Goal: Task Accomplishment & Management: Use online tool/utility

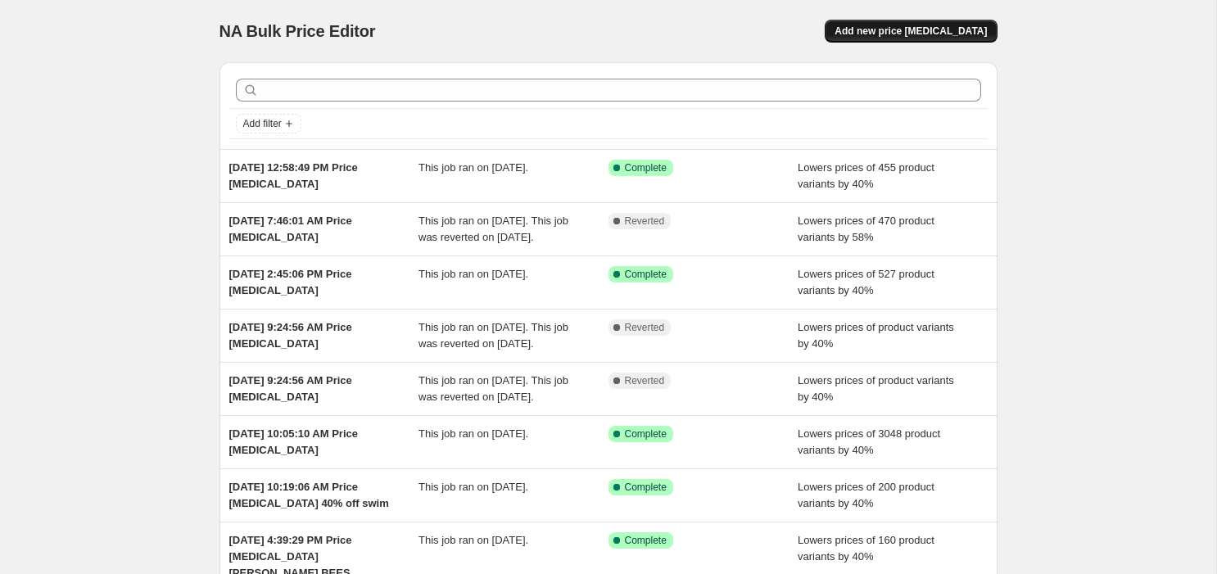
click at [917, 37] on button "Add new price change job" at bounding box center [911, 31] width 172 height 23
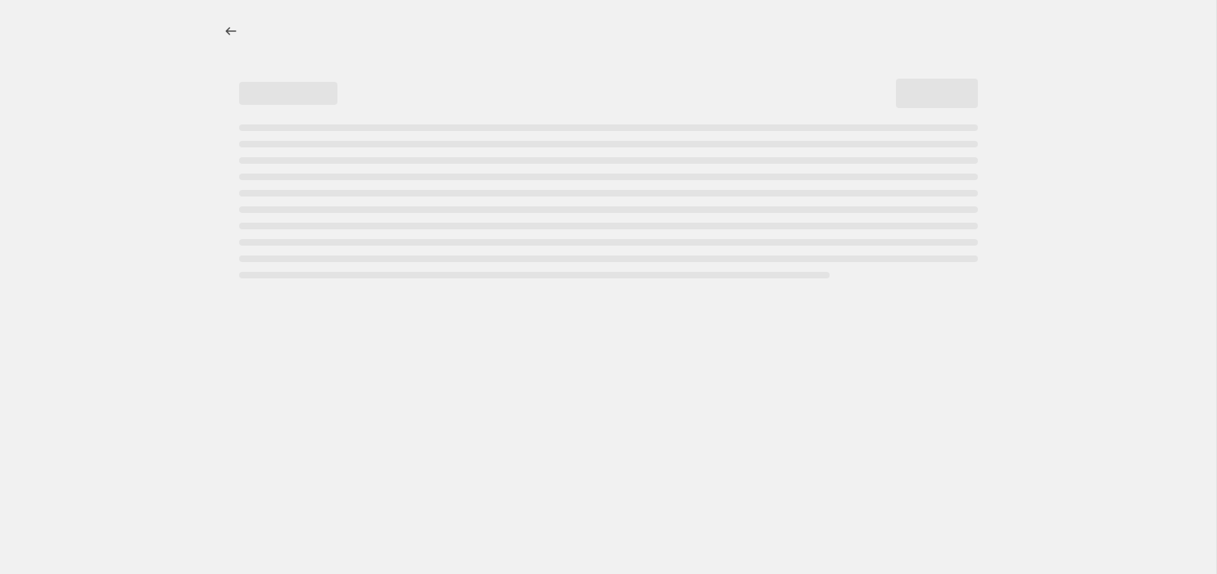
select select "percentage"
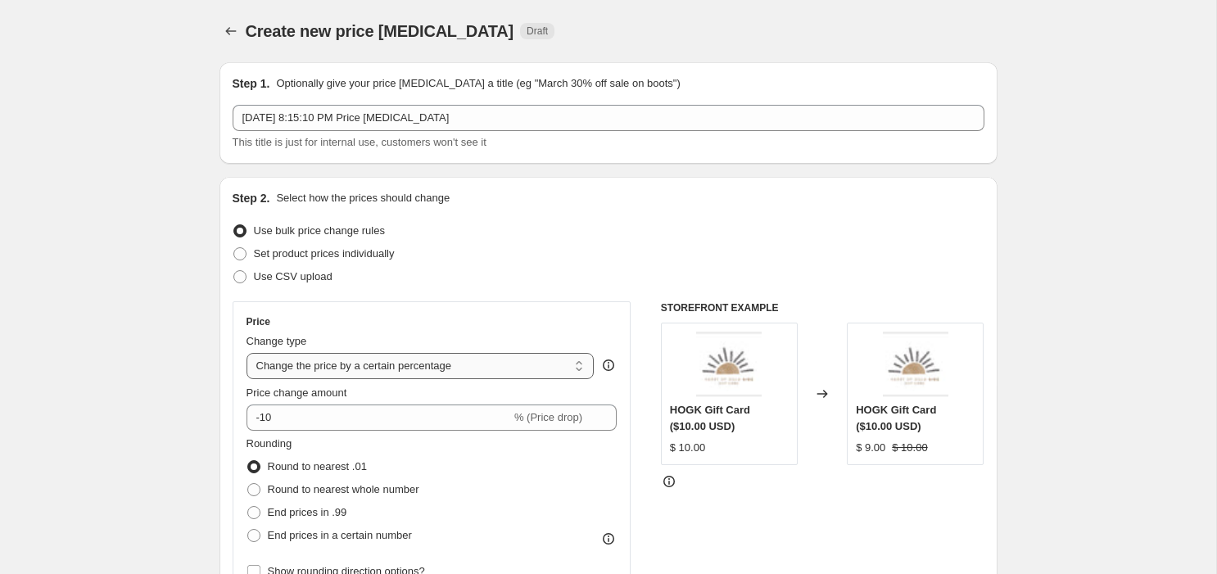
click at [446, 370] on select "Change the price to a certain amount Change the price by a certain amount Chang…" at bounding box center [421, 366] width 348 height 26
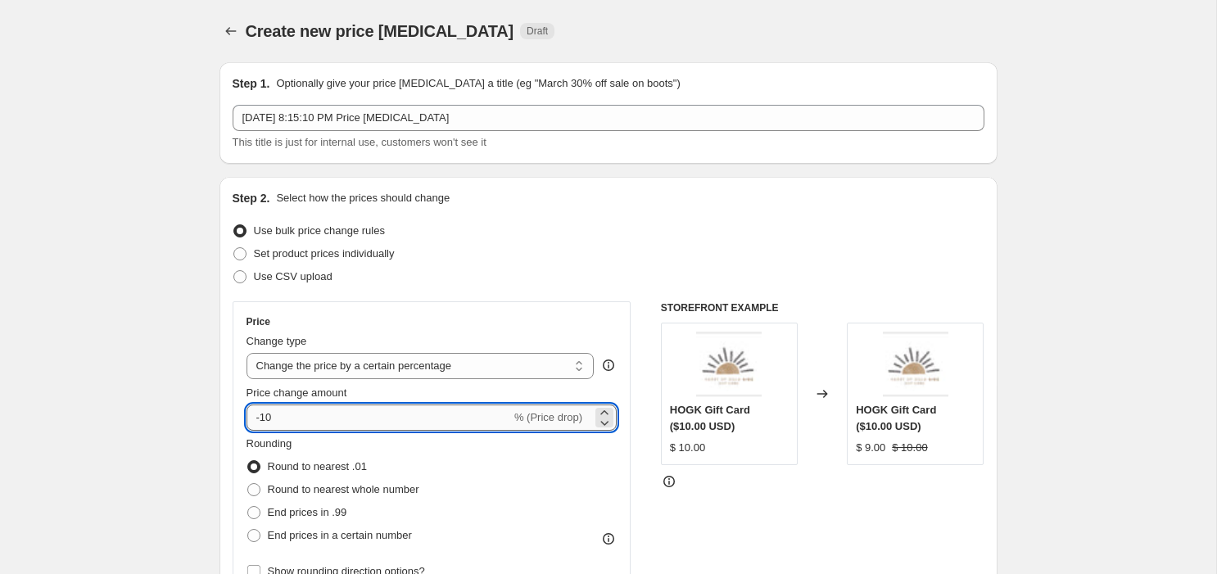
click at [415, 425] on input "-10" at bounding box center [379, 418] width 265 height 26
click at [609, 409] on icon at bounding box center [604, 413] width 16 height 16
click at [609, 424] on icon at bounding box center [604, 422] width 16 height 16
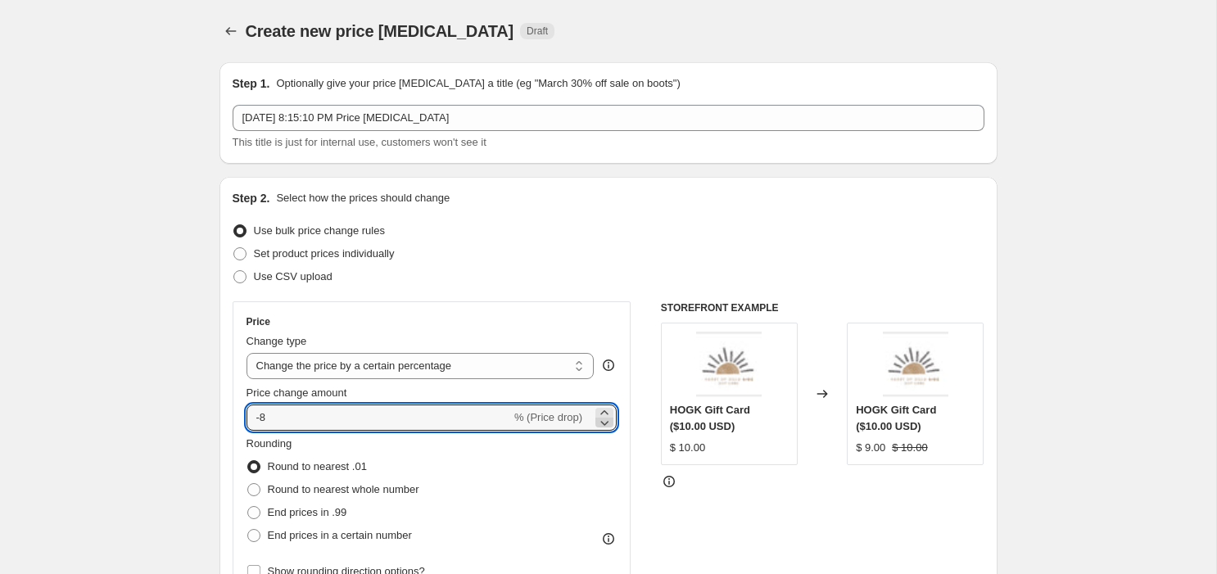
click at [609, 424] on icon at bounding box center [604, 422] width 16 height 16
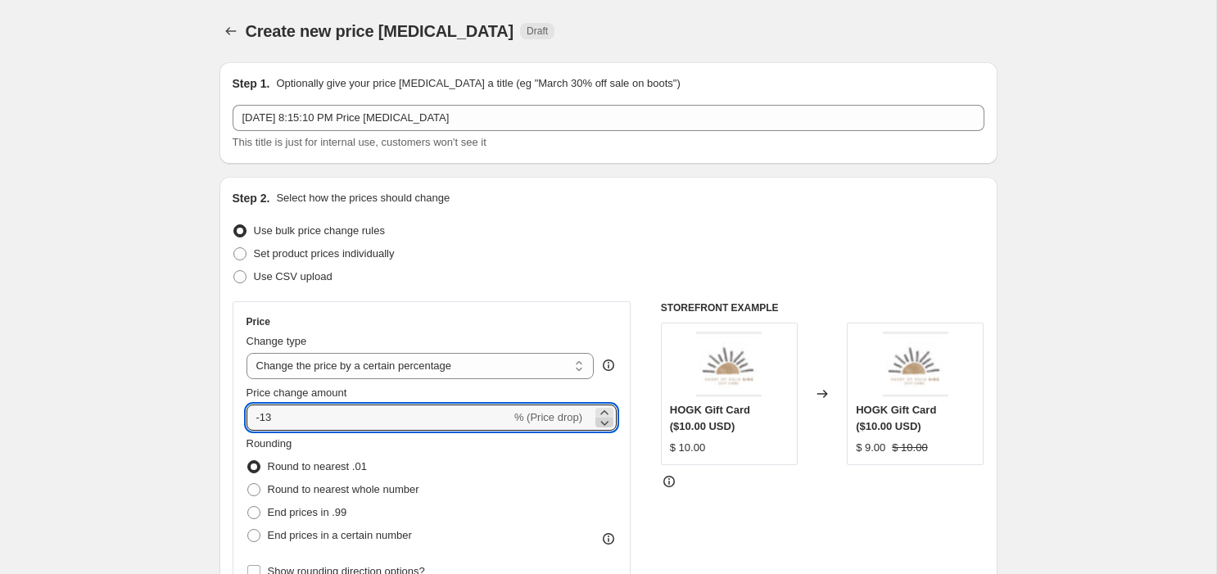
click at [609, 424] on icon at bounding box center [604, 422] width 16 height 16
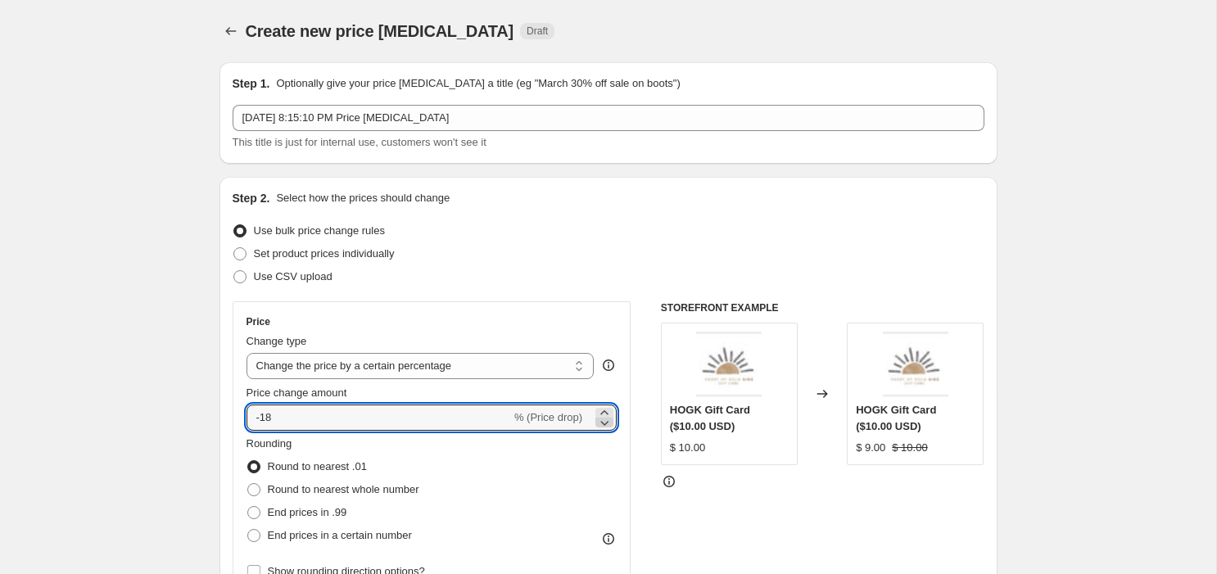
click at [609, 424] on icon at bounding box center [604, 422] width 16 height 16
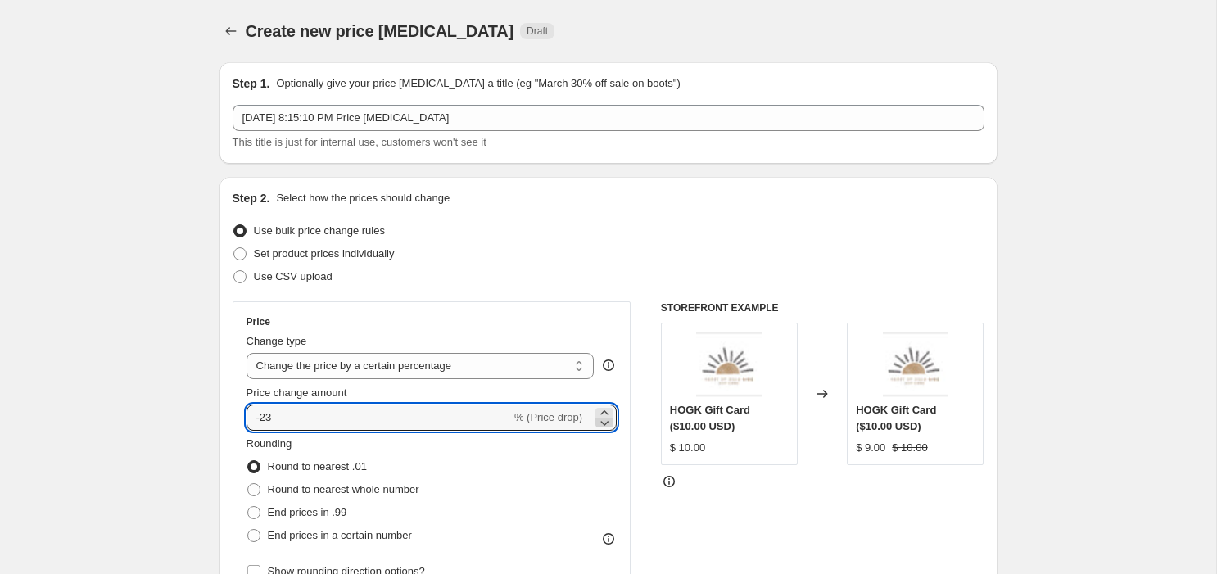
click at [609, 424] on icon at bounding box center [604, 422] width 16 height 16
type input "-2"
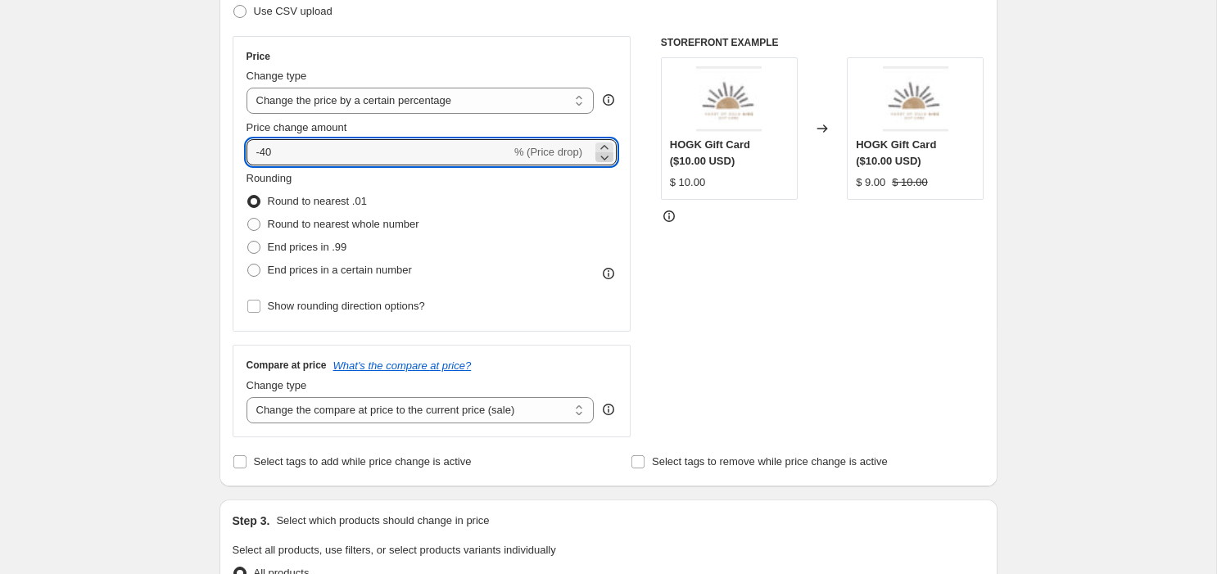
scroll to position [265, 0]
type input "-40"
click at [268, 249] on span "End prices in .99" at bounding box center [307, 248] width 79 height 12
click at [248, 242] on input "End prices in .99" at bounding box center [247, 242] width 1 height 1
radio input "true"
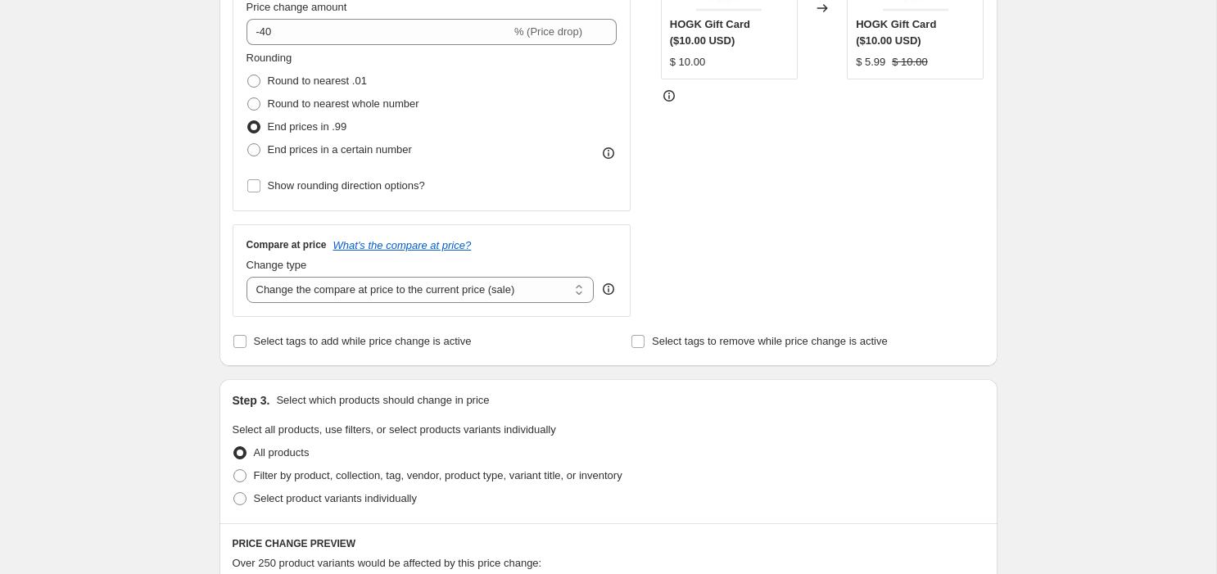
scroll to position [387, 0]
click at [437, 344] on span "Select tags to add while price change is active" at bounding box center [363, 340] width 218 height 16
click at [247, 344] on input "Select tags to add while price change is active" at bounding box center [239, 339] width 13 height 13
checkbox input "true"
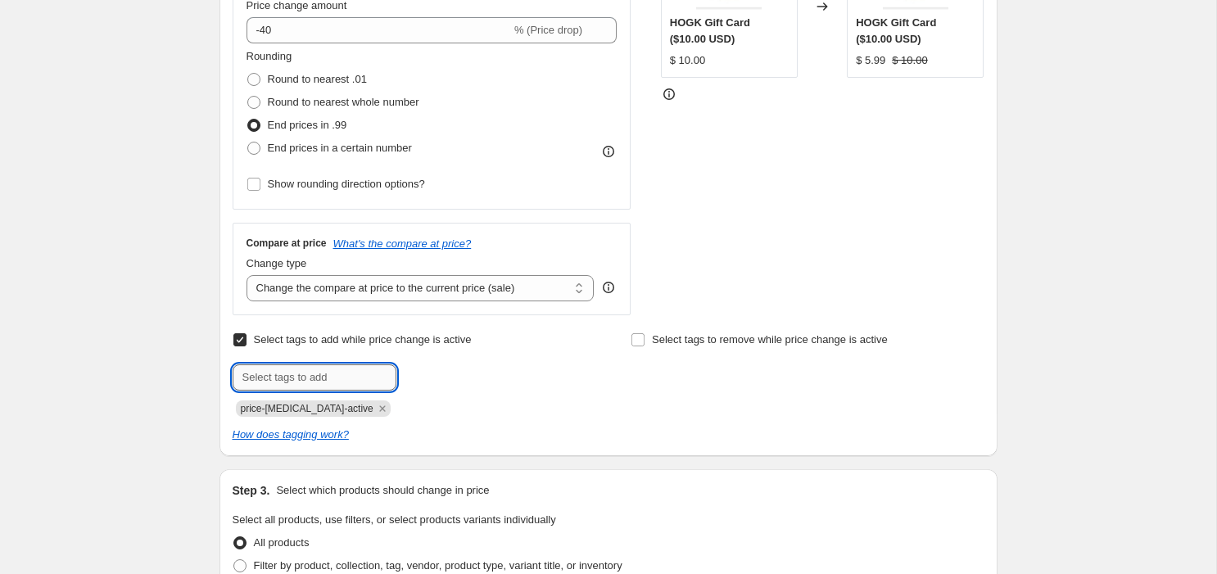
click at [320, 375] on input "text" at bounding box center [315, 378] width 164 height 26
type input "pricechange_9.28.2025"
click at [442, 374] on span "pricechange_..." at bounding box center [467, 375] width 71 height 11
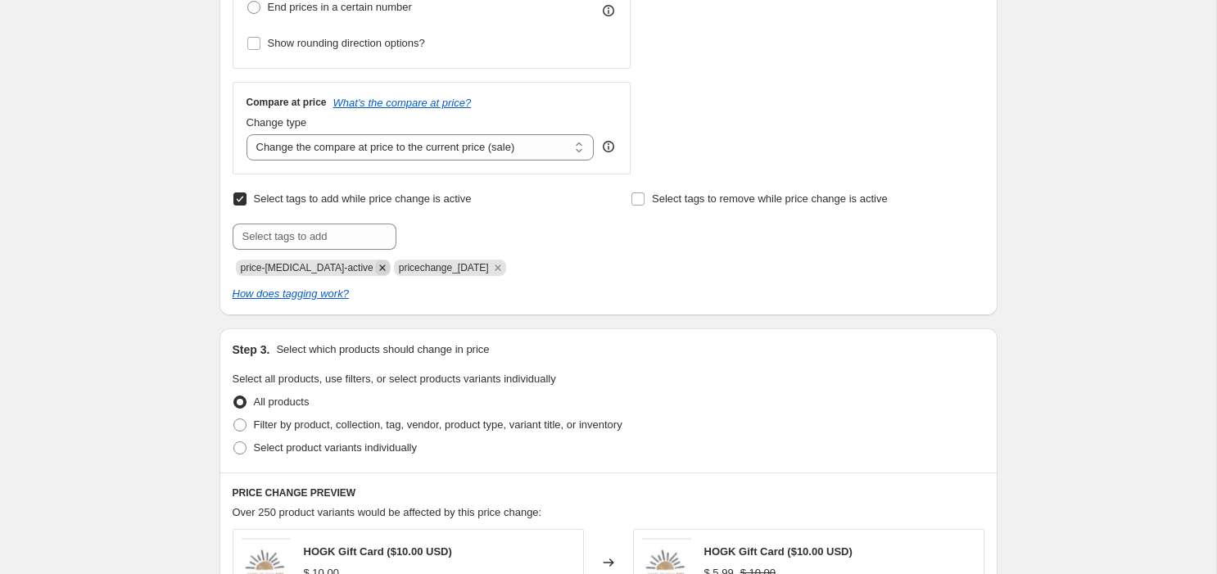
scroll to position [545, 0]
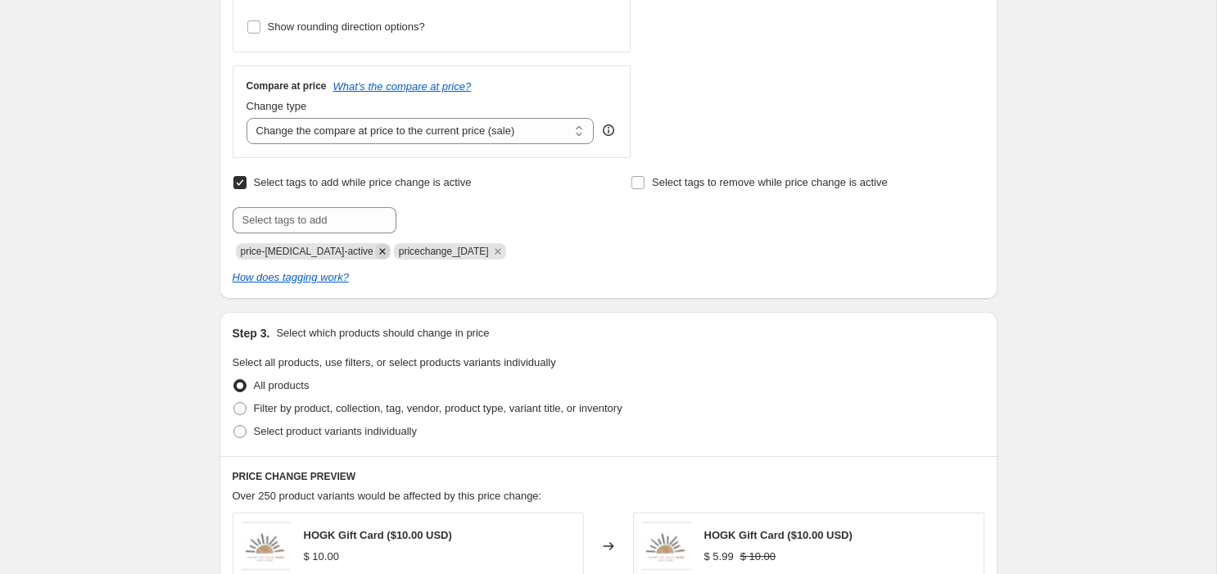
click at [365, 407] on span "Filter by product, collection, tag, vendor, product type, variant title, or inv…" at bounding box center [438, 408] width 369 height 12
click at [234, 403] on input "Filter by product, collection, tag, vendor, product type, variant title, or inv…" at bounding box center [233, 402] width 1 height 1
radio input "true"
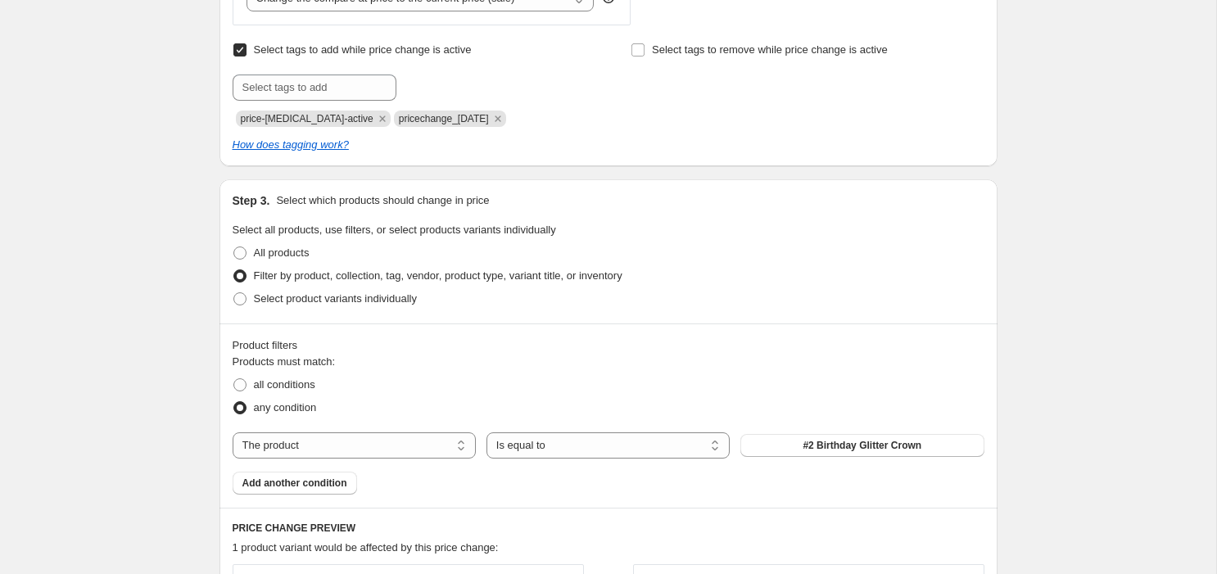
scroll to position [685, 0]
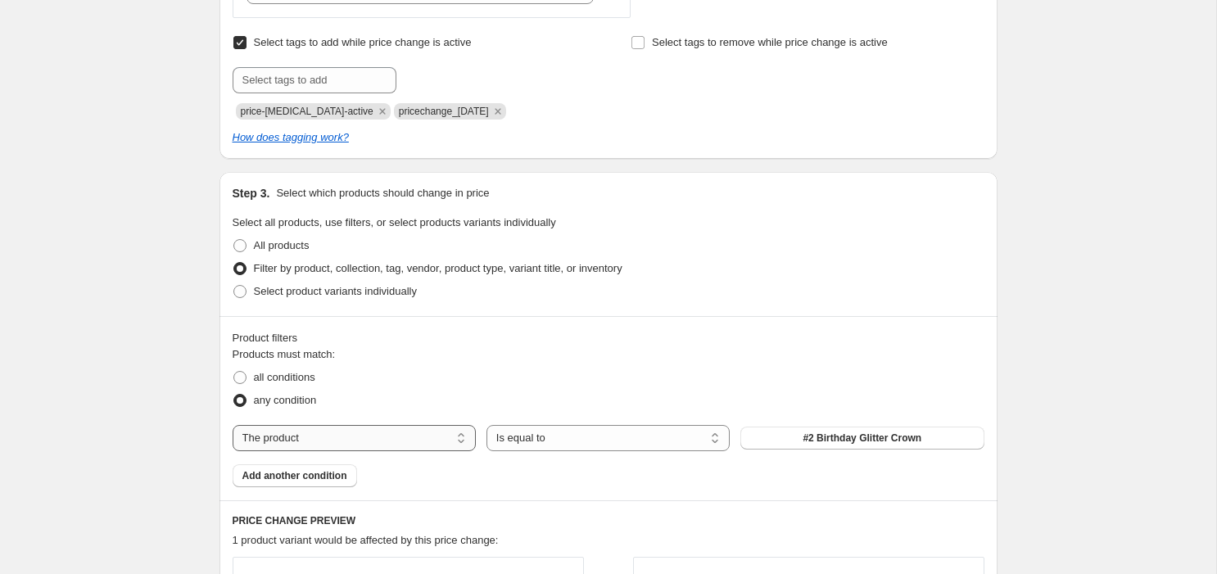
click at [342, 437] on select "The product The product's collection The product's tag The product's vendor The…" at bounding box center [354, 438] width 243 height 26
select select "collection"
click at [626, 428] on select "Is equal to Is not equal to" at bounding box center [608, 438] width 243 height 26
click at [487, 425] on select "Is equal to Is not equal to" at bounding box center [608, 438] width 243 height 26
click at [847, 438] on span "Birthday Party" at bounding box center [862, 438] width 67 height 13
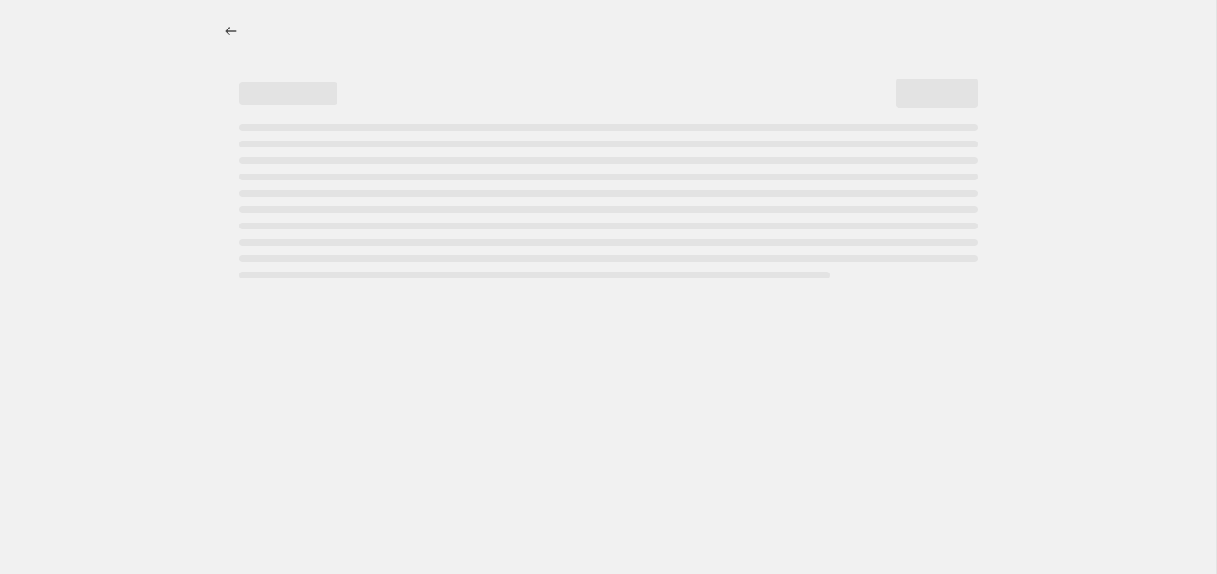
select select "percentage"
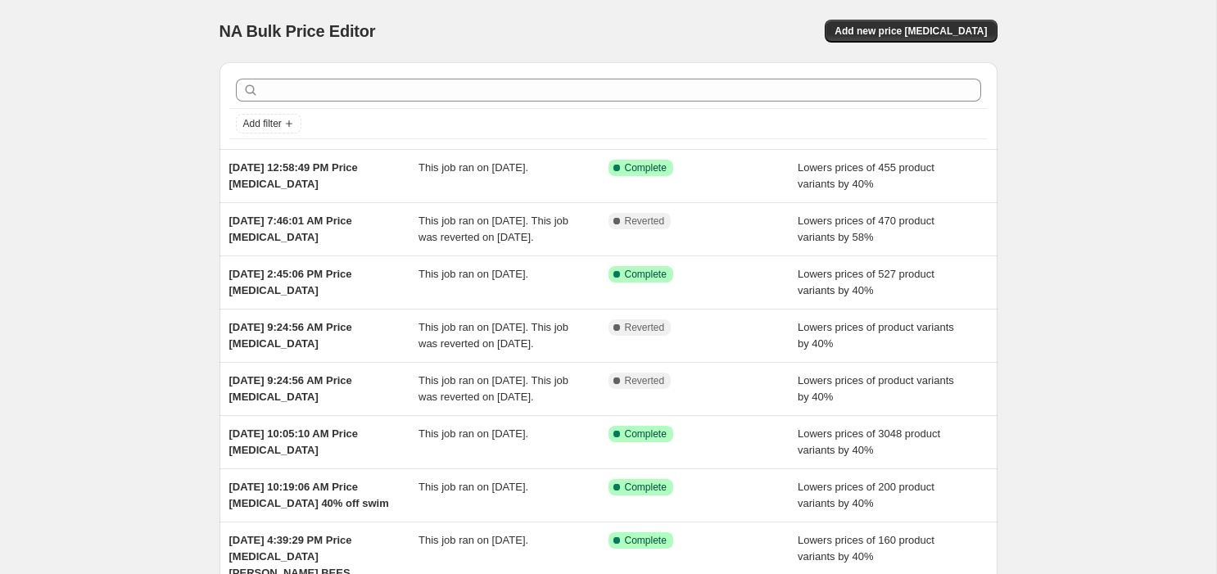
click at [927, 44] on div "NA Bulk Price Editor. This page is ready NA Bulk Price Editor Add new price cha…" at bounding box center [609, 31] width 778 height 62
click at [913, 41] on button "Add new price change job" at bounding box center [911, 31] width 172 height 23
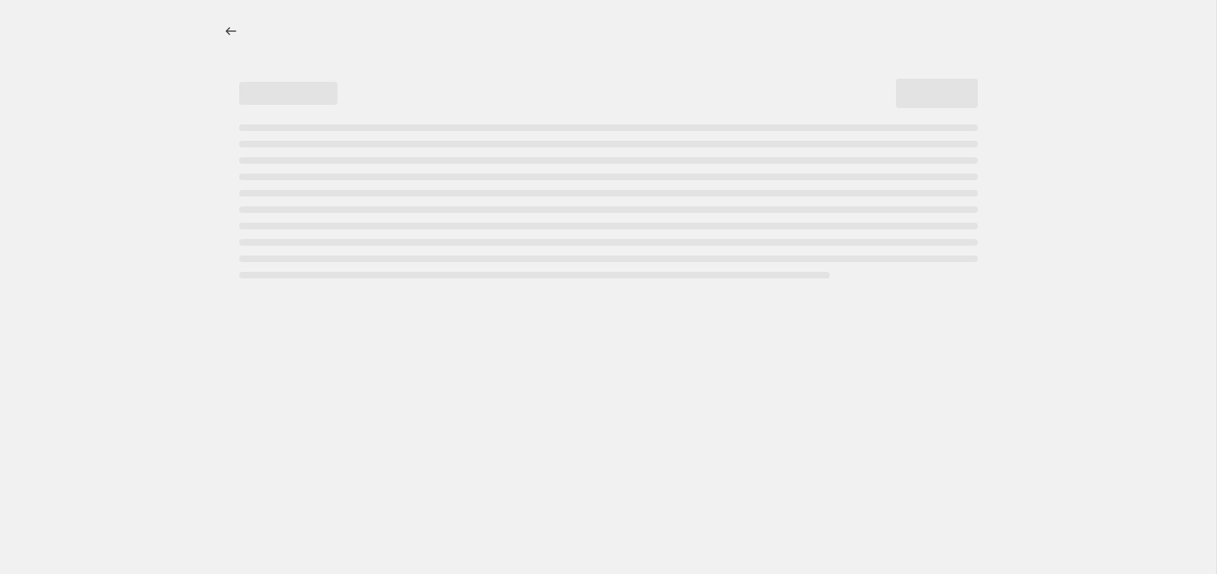
select select "percentage"
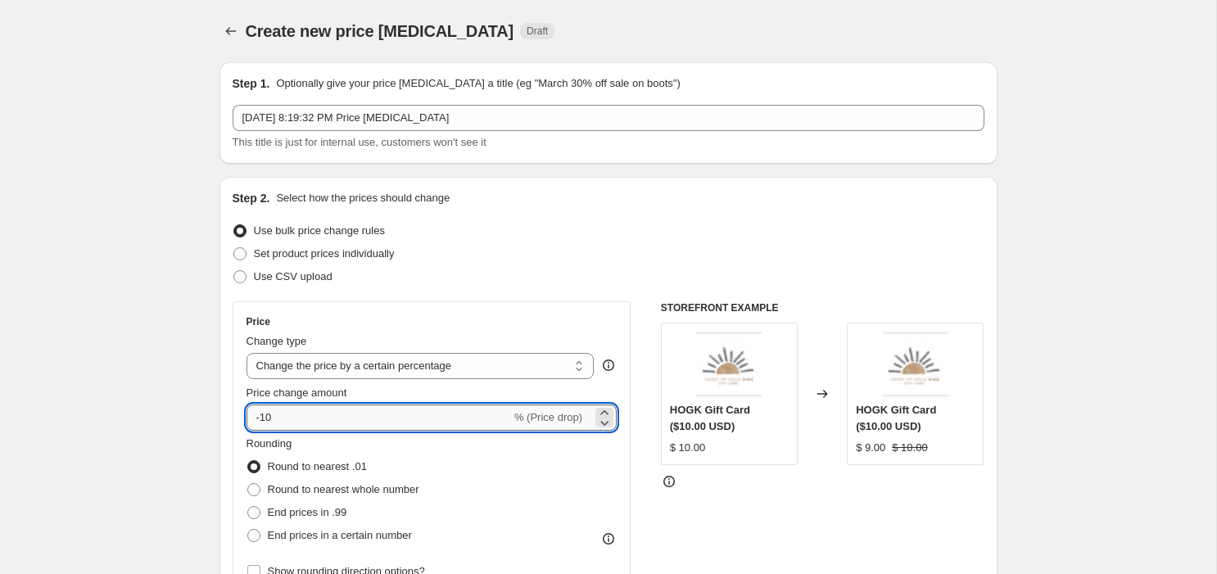
click at [411, 419] on input "-10" at bounding box center [379, 418] width 265 height 26
type input "-1"
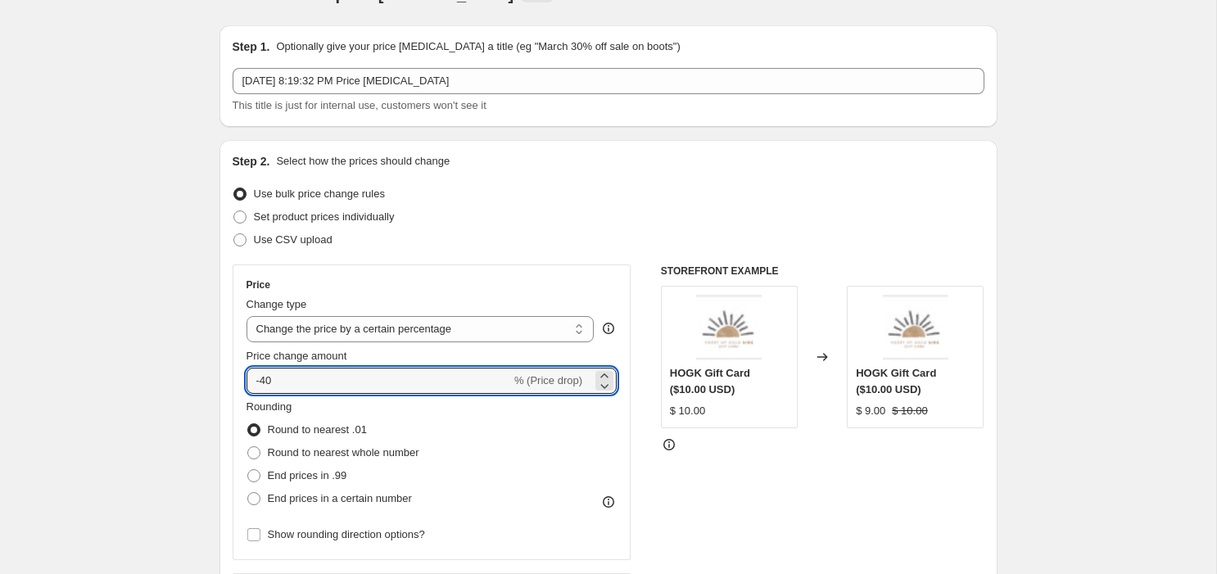
scroll to position [50, 0]
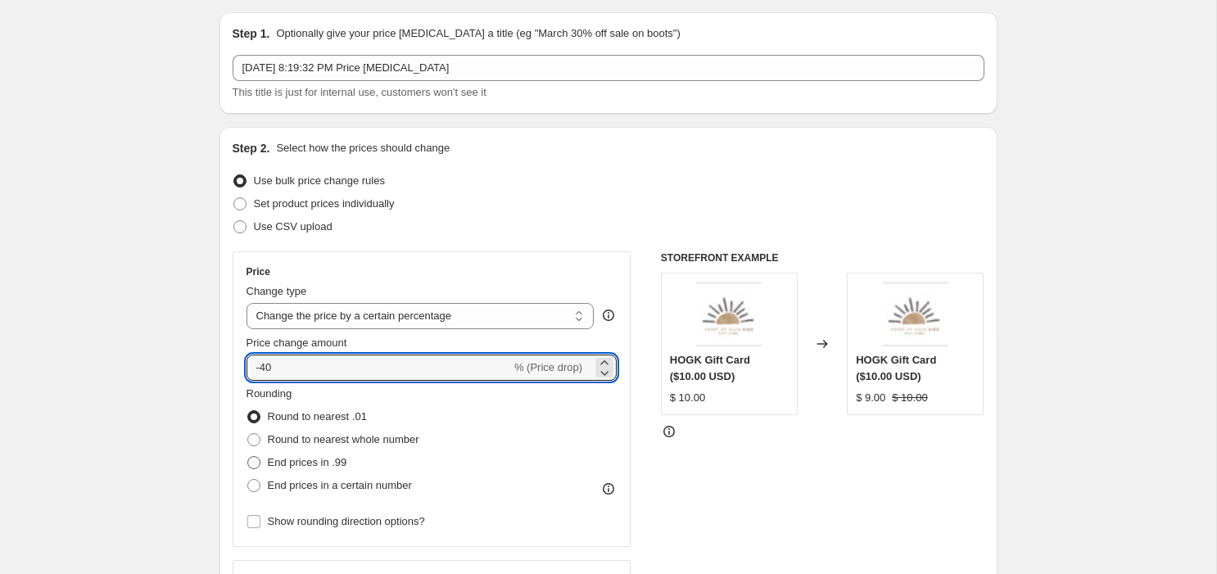
type input "-40"
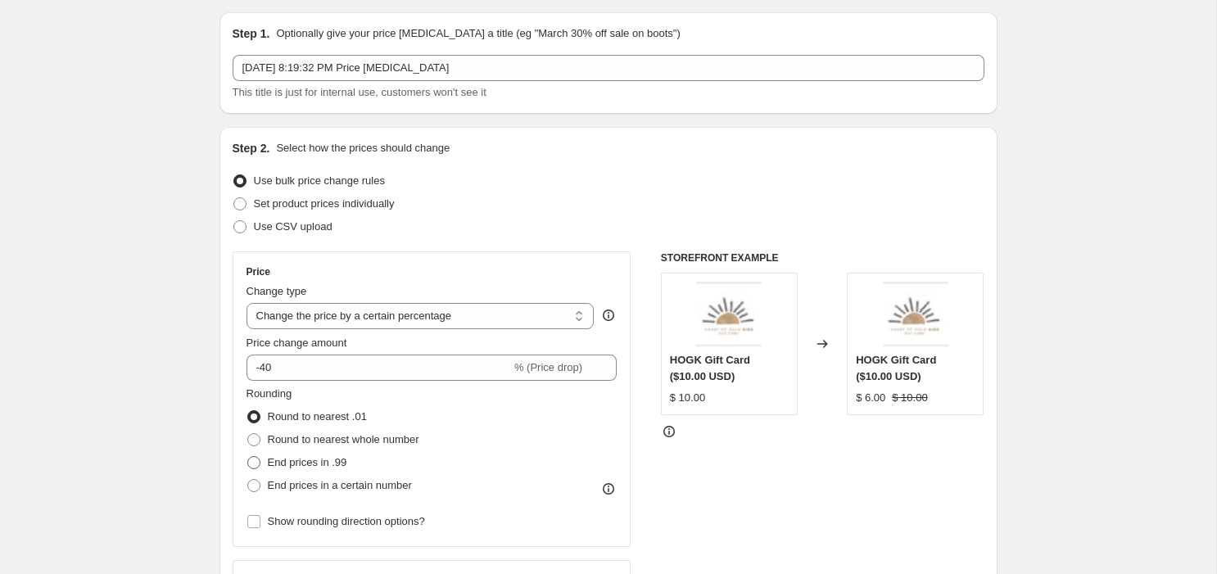
click at [319, 455] on span "End prices in .99" at bounding box center [307, 463] width 79 height 16
click at [248, 456] on input "End prices in .99" at bounding box center [247, 456] width 1 height 1
radio input "true"
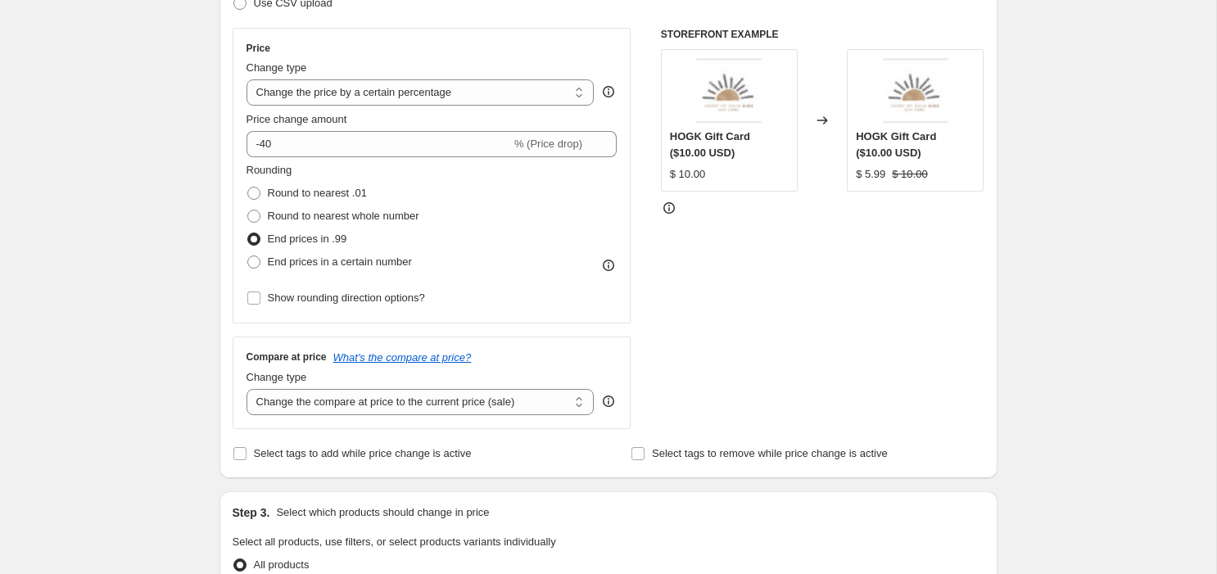
scroll to position [274, 0]
click at [319, 457] on span "Select tags to add while price change is active" at bounding box center [363, 453] width 218 height 16
click at [247, 457] on input "Select tags to add while price change is active" at bounding box center [239, 452] width 13 height 13
checkbox input "true"
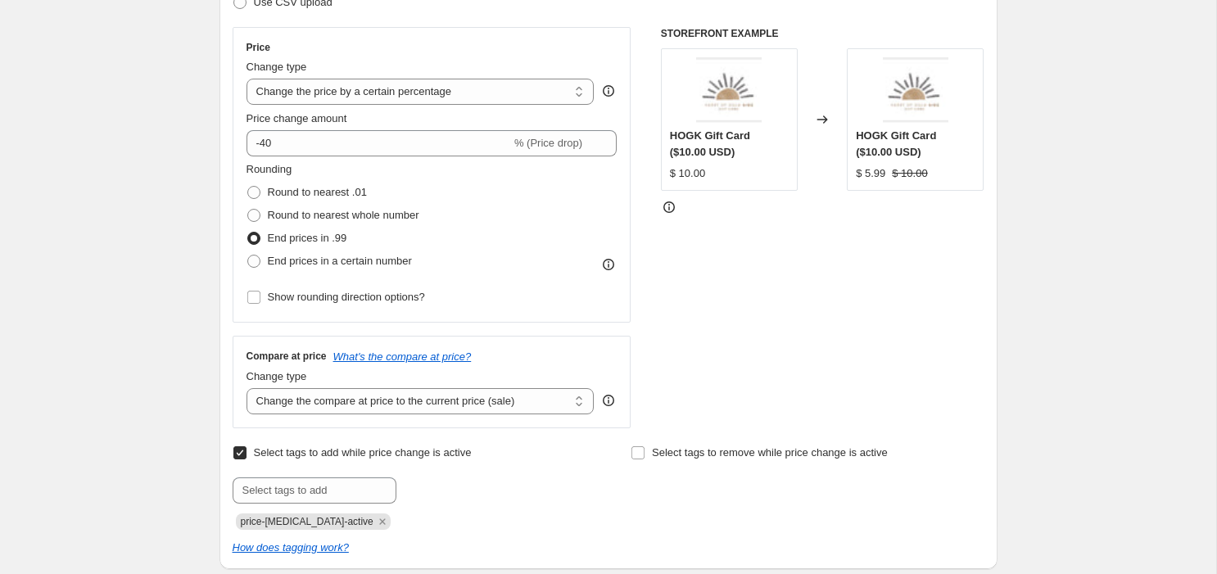
scroll to position [276, 0]
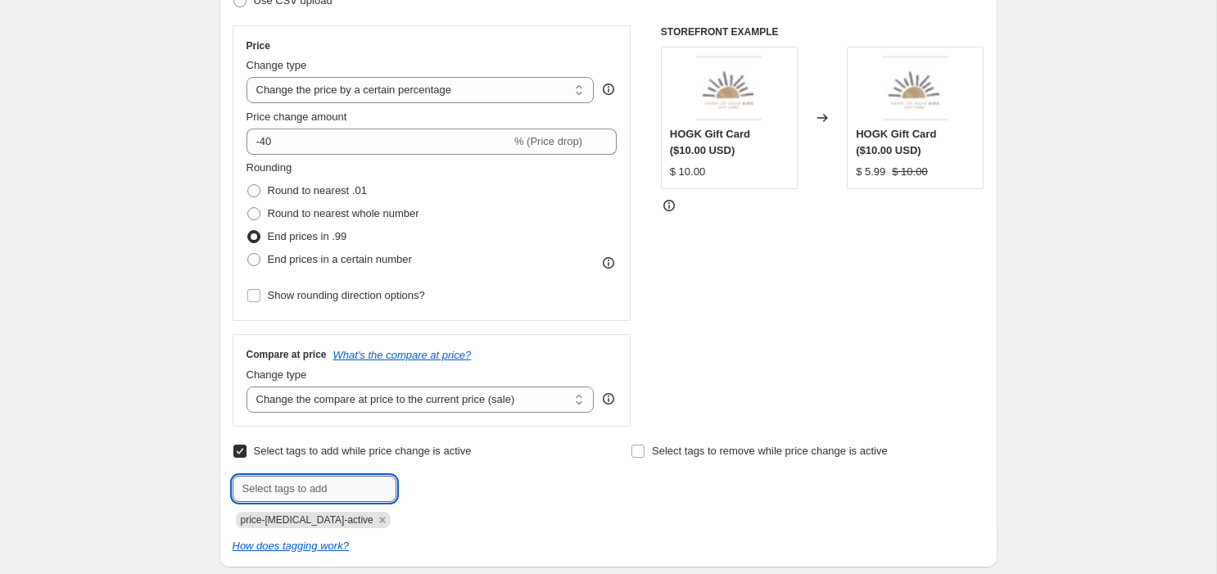
click at [319, 490] on input "text" at bounding box center [315, 489] width 164 height 26
type input "pricechange_9.28.2025"
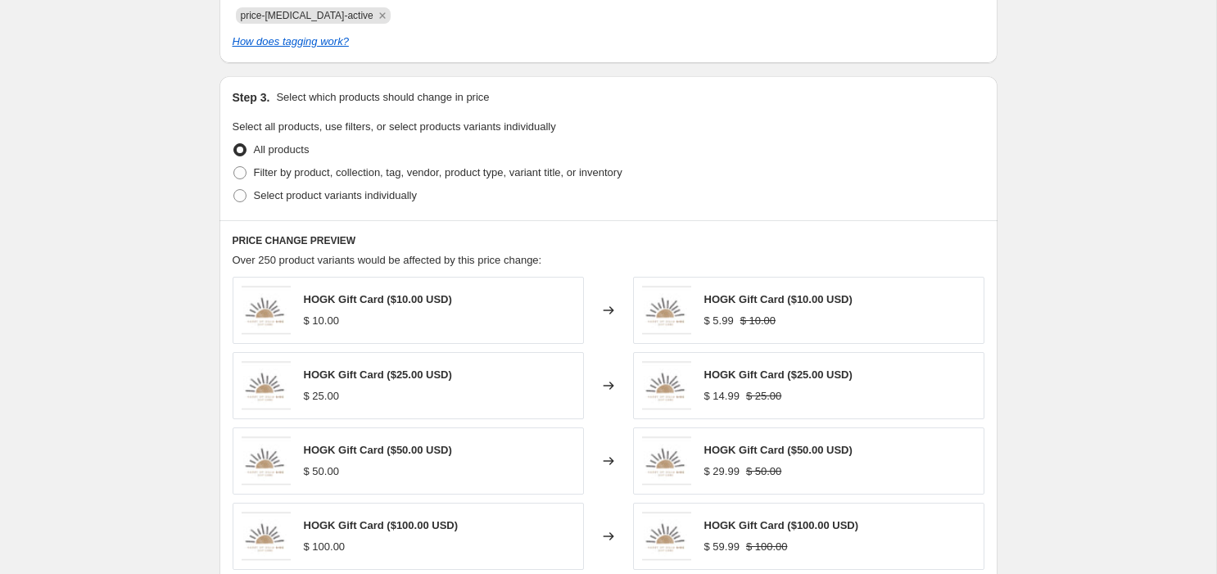
scroll to position [799, 0]
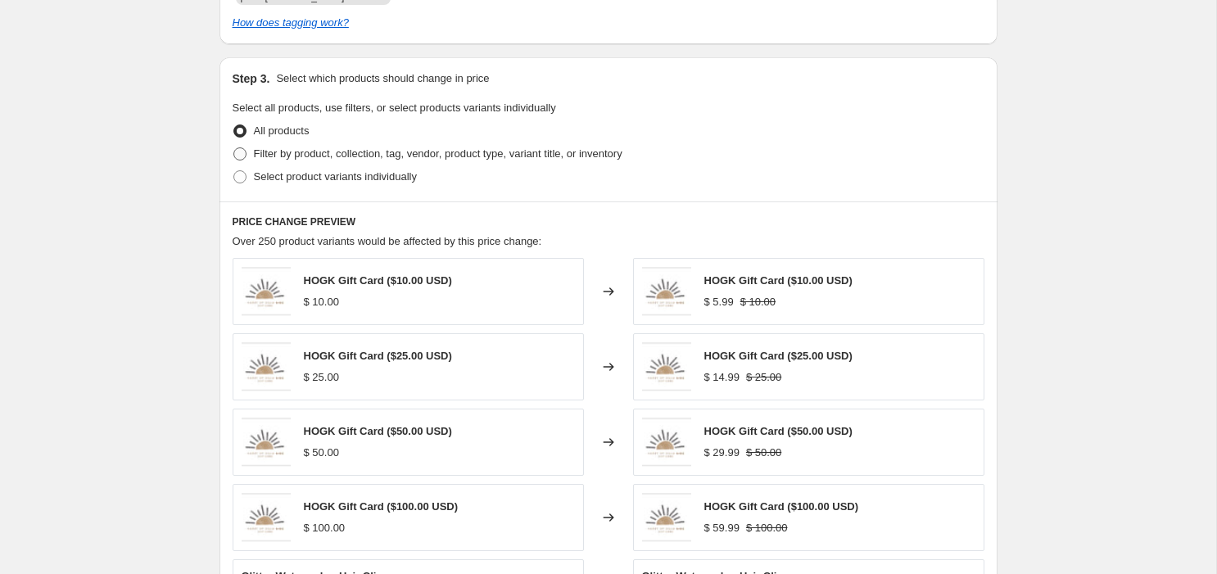
click at [353, 156] on span "Filter by product, collection, tag, vendor, product type, variant title, or inv…" at bounding box center [438, 153] width 369 height 12
click at [234, 148] on input "Filter by product, collection, tag, vendor, product type, variant title, or inv…" at bounding box center [233, 147] width 1 height 1
radio input "true"
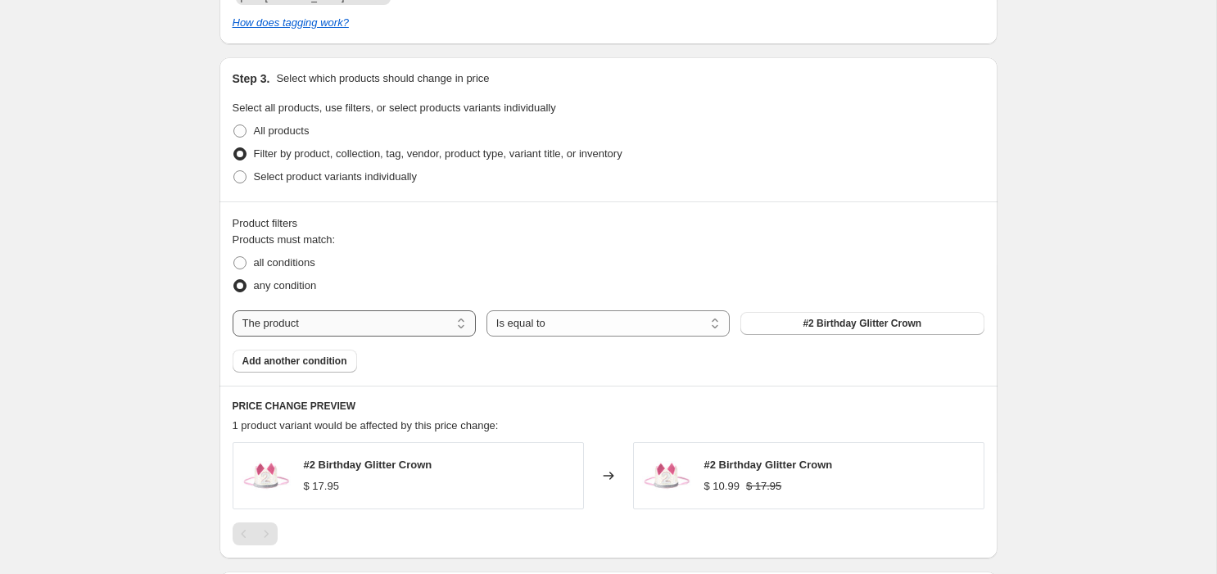
click at [401, 316] on select "The product The product's collection The product's tag The product's vendor The…" at bounding box center [354, 323] width 243 height 26
select select "collection"
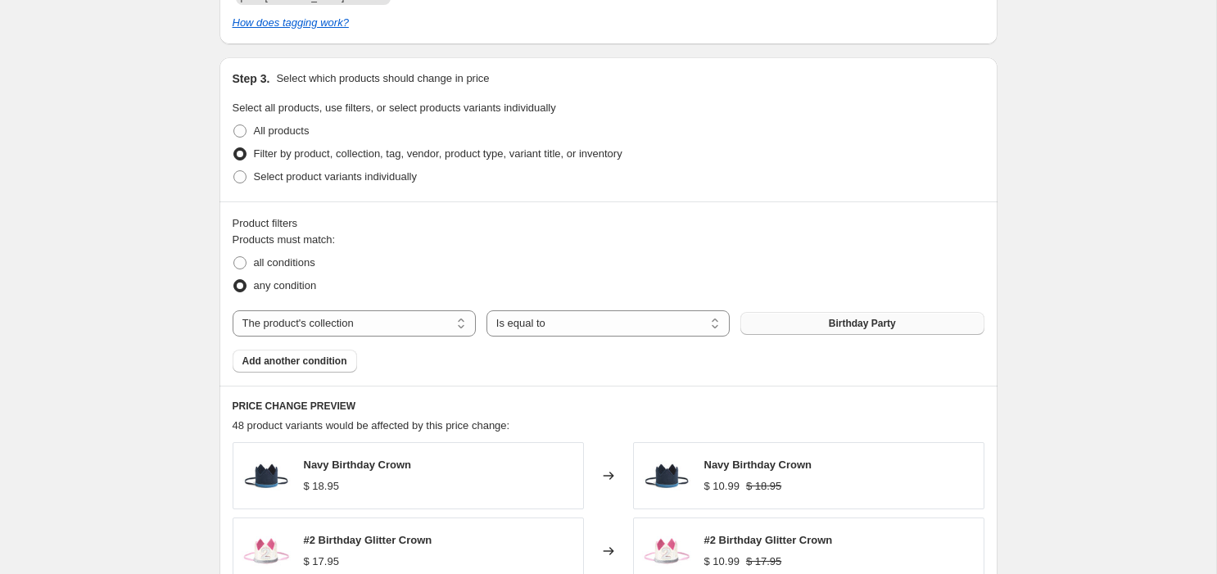
click at [887, 318] on span "Birthday Party" at bounding box center [862, 323] width 67 height 13
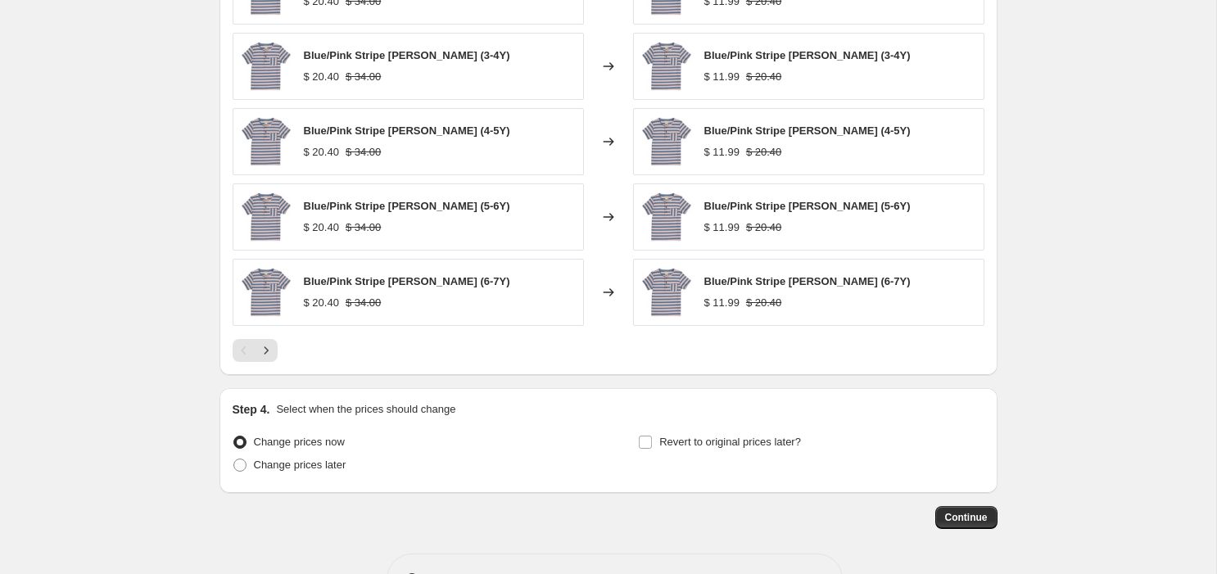
scroll to position [1332, 0]
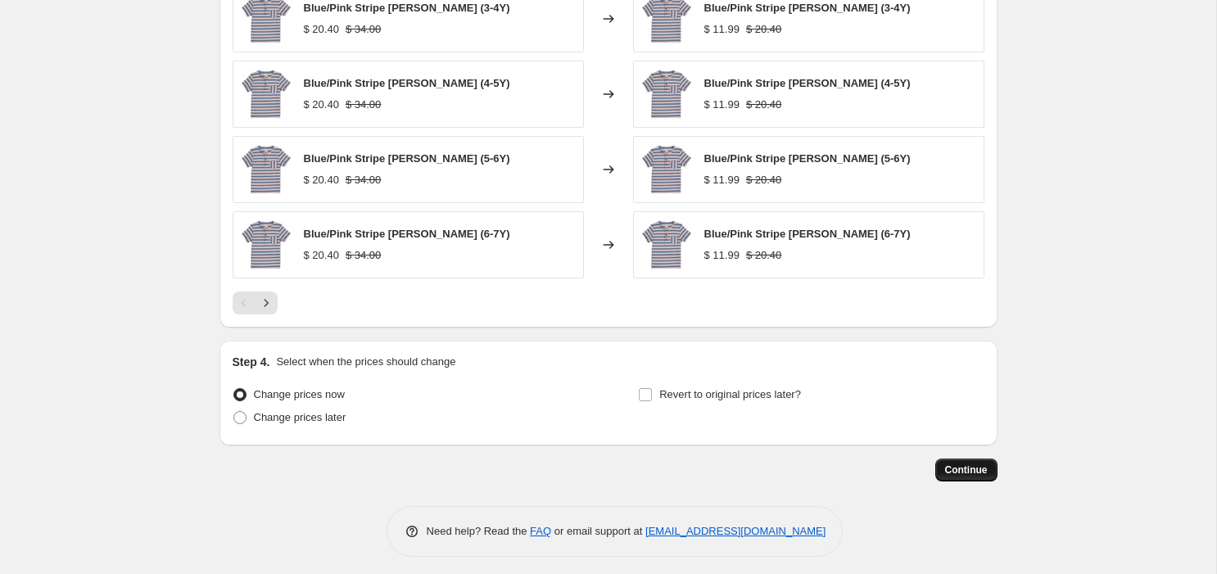
click at [966, 469] on span "Continue" at bounding box center [966, 470] width 43 height 13
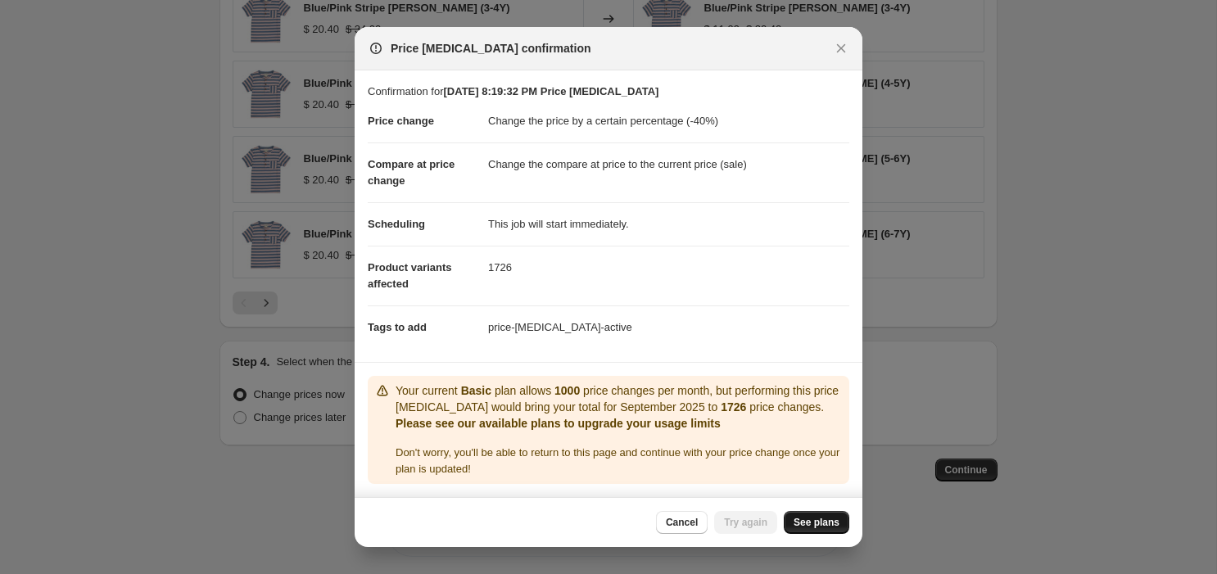
click at [813, 516] on span "See plans" at bounding box center [817, 522] width 46 height 13
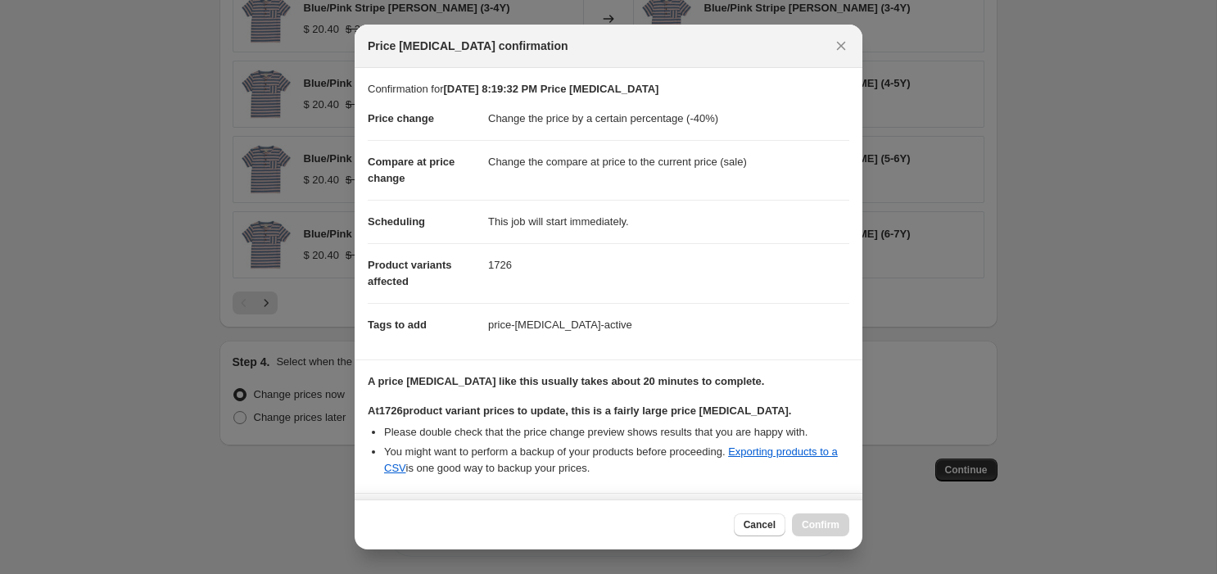
select select "percentage"
select select "collection"
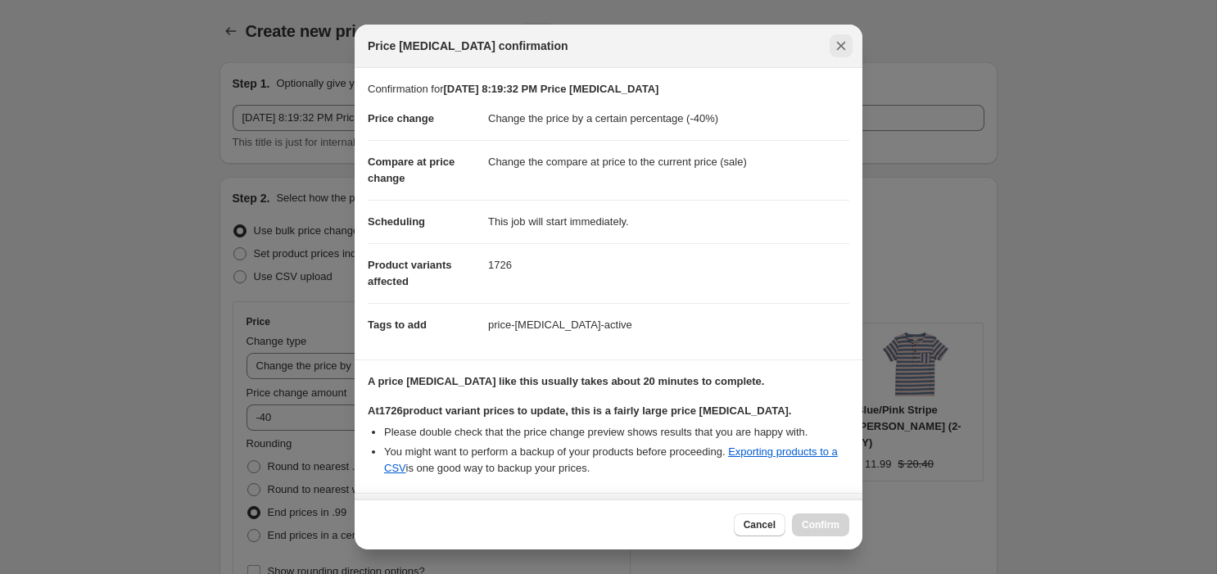
click at [837, 43] on icon "Close" at bounding box center [841, 46] width 16 height 16
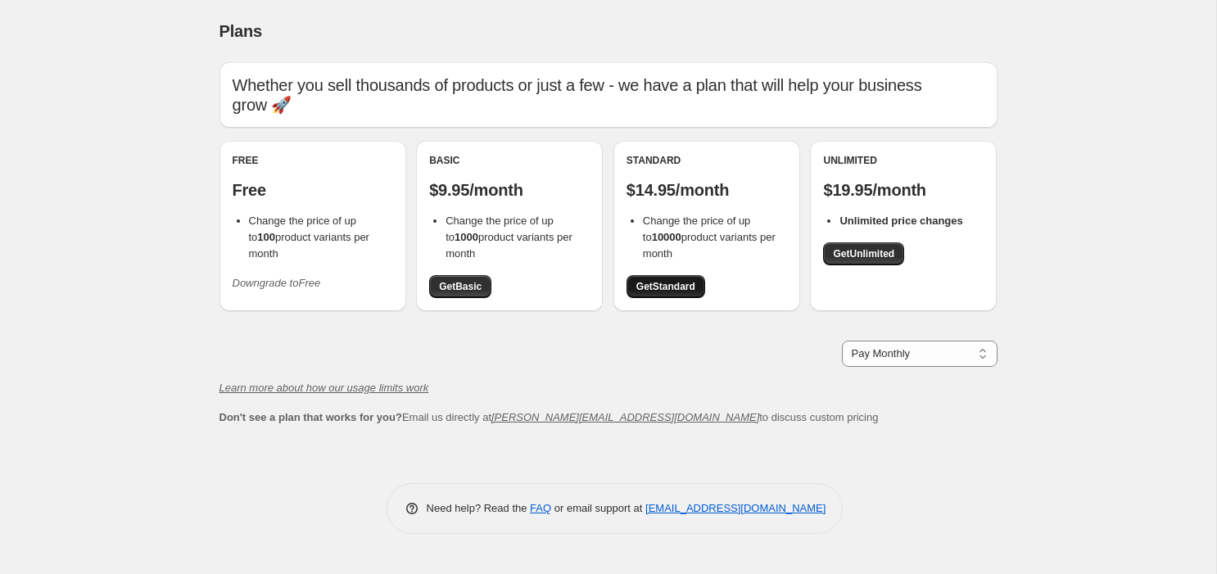
click at [684, 280] on span "Get Standard" at bounding box center [665, 286] width 59 height 13
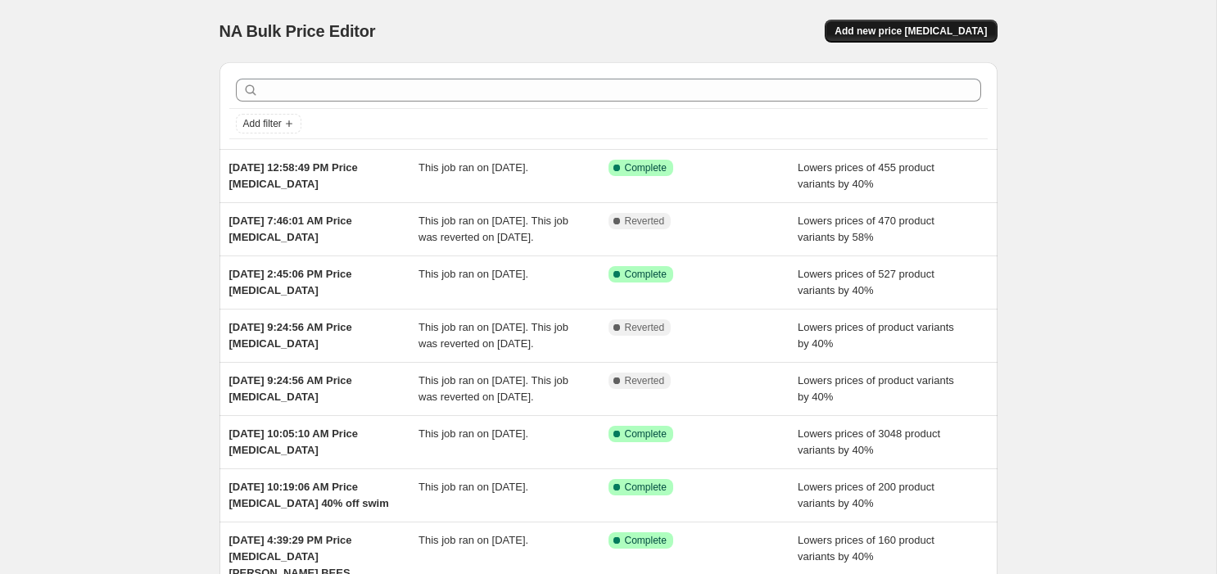
click at [917, 23] on button "Add new price [MEDICAL_DATA]" at bounding box center [911, 31] width 172 height 23
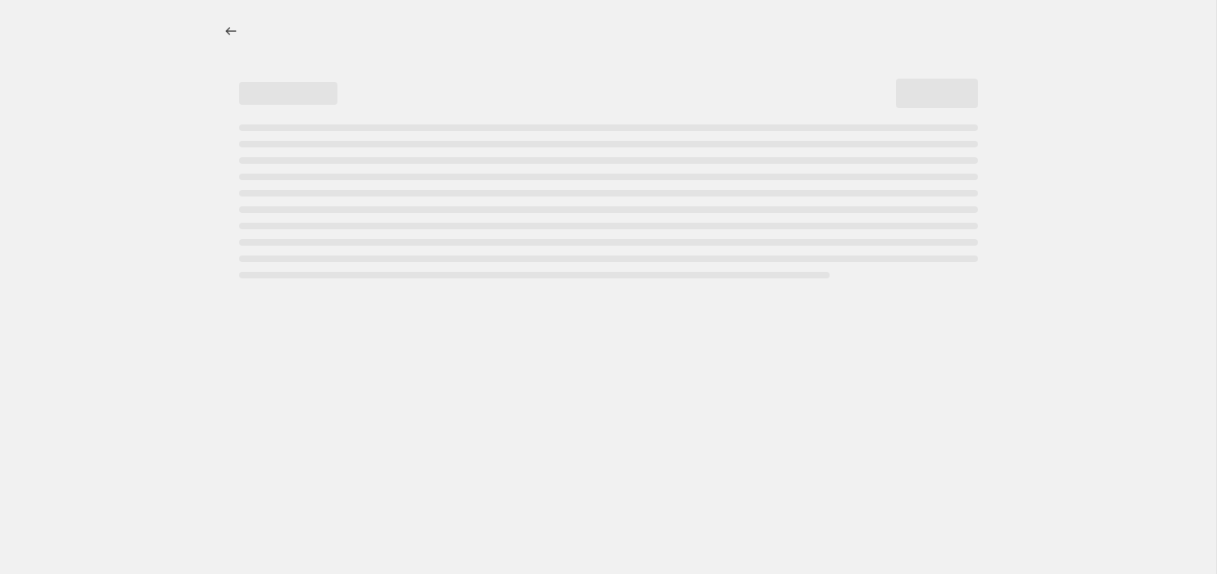
select select "percentage"
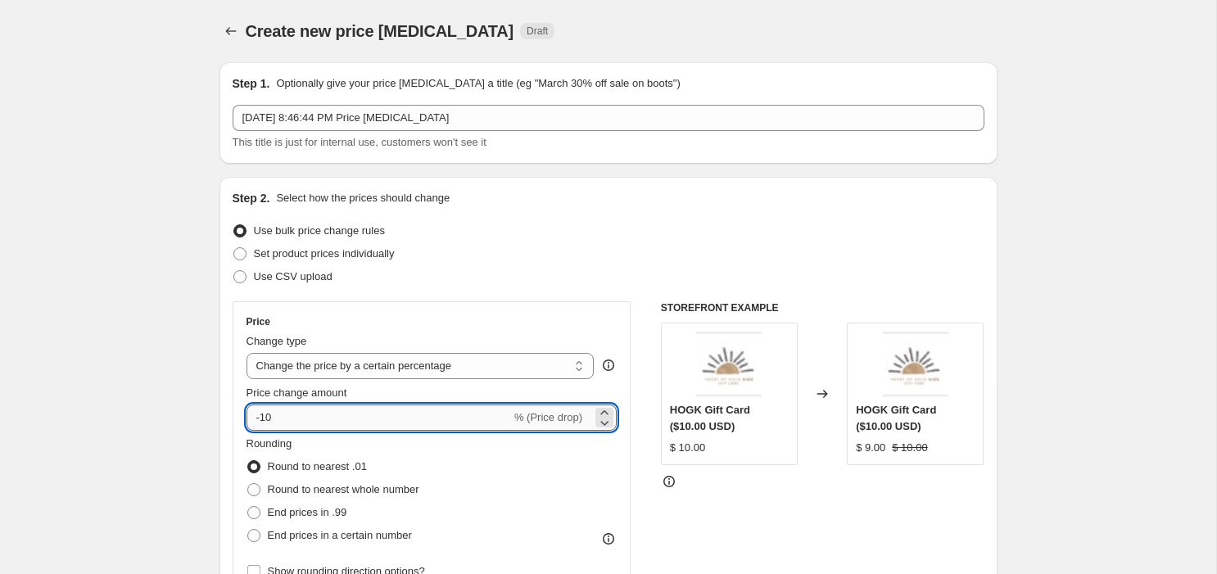
click at [333, 424] on input "-10" at bounding box center [379, 418] width 265 height 26
type input "-1"
type input "-60"
click at [345, 519] on span "End prices in .99" at bounding box center [307, 513] width 79 height 16
click at [248, 507] on input "End prices in .99" at bounding box center [247, 506] width 1 height 1
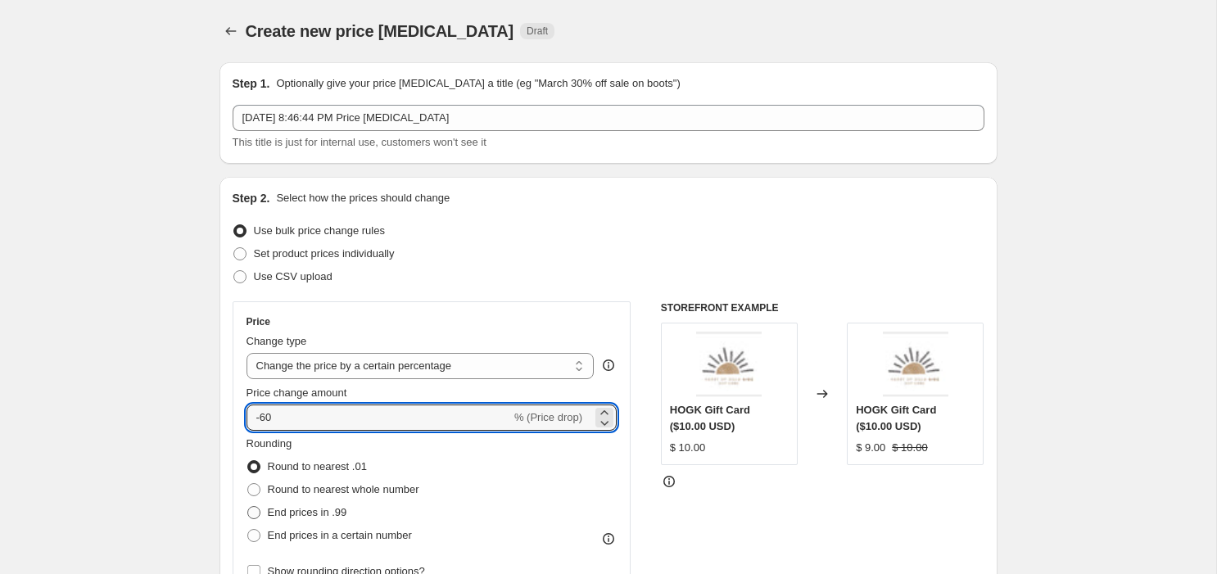
radio input "true"
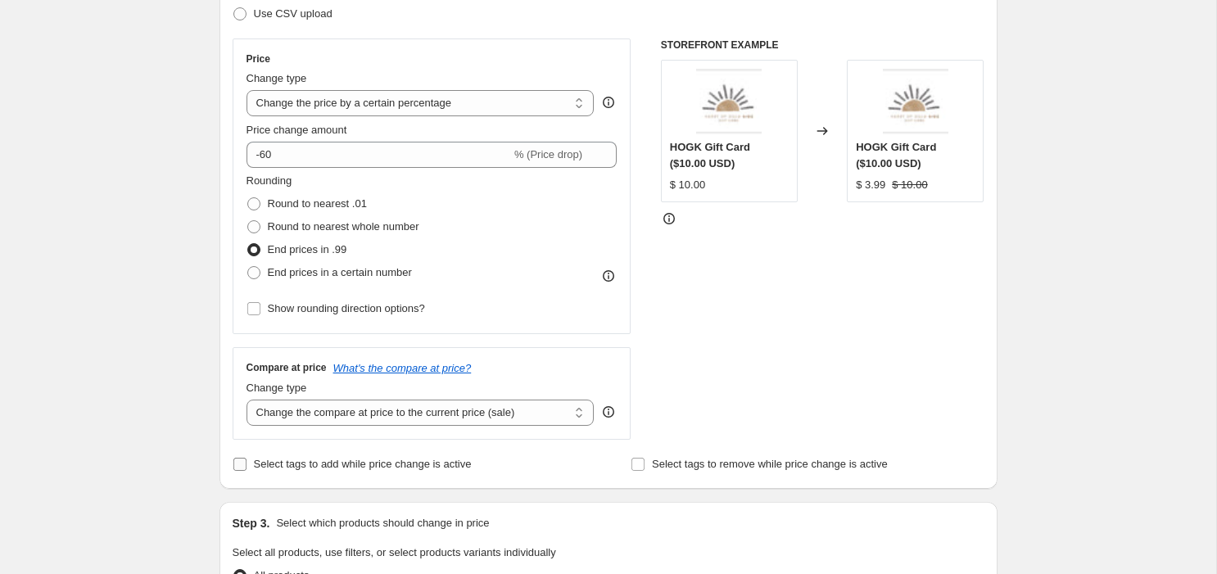
scroll to position [268, 0]
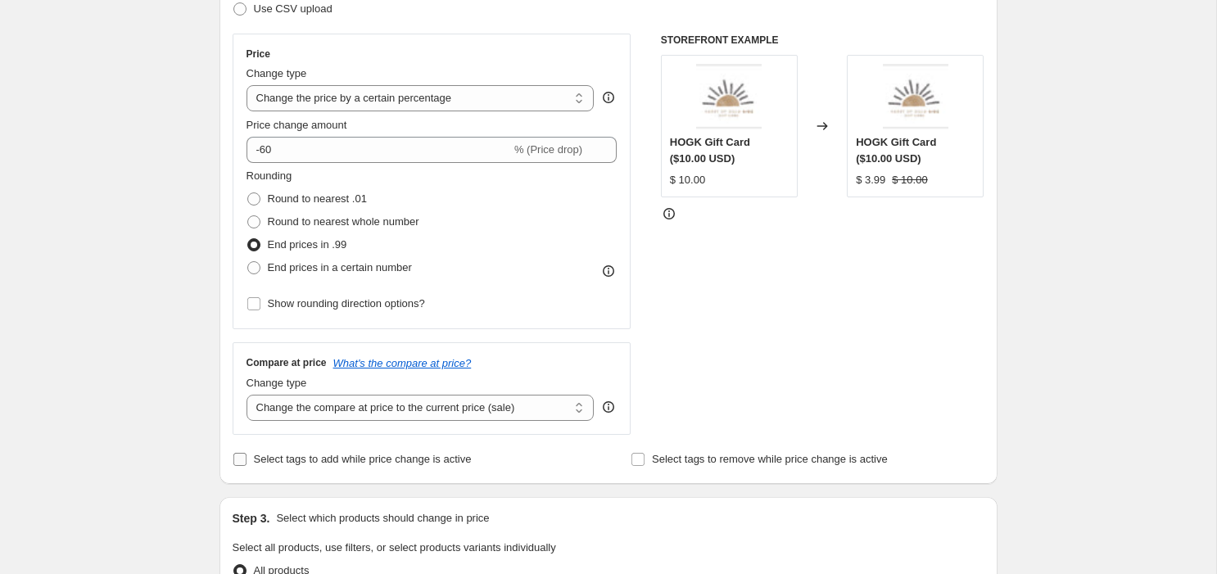
click at [376, 453] on span "Select tags to add while price change is active" at bounding box center [363, 459] width 218 height 12
click at [247, 453] on input "Select tags to add while price change is active" at bounding box center [239, 459] width 13 height 13
checkbox input "true"
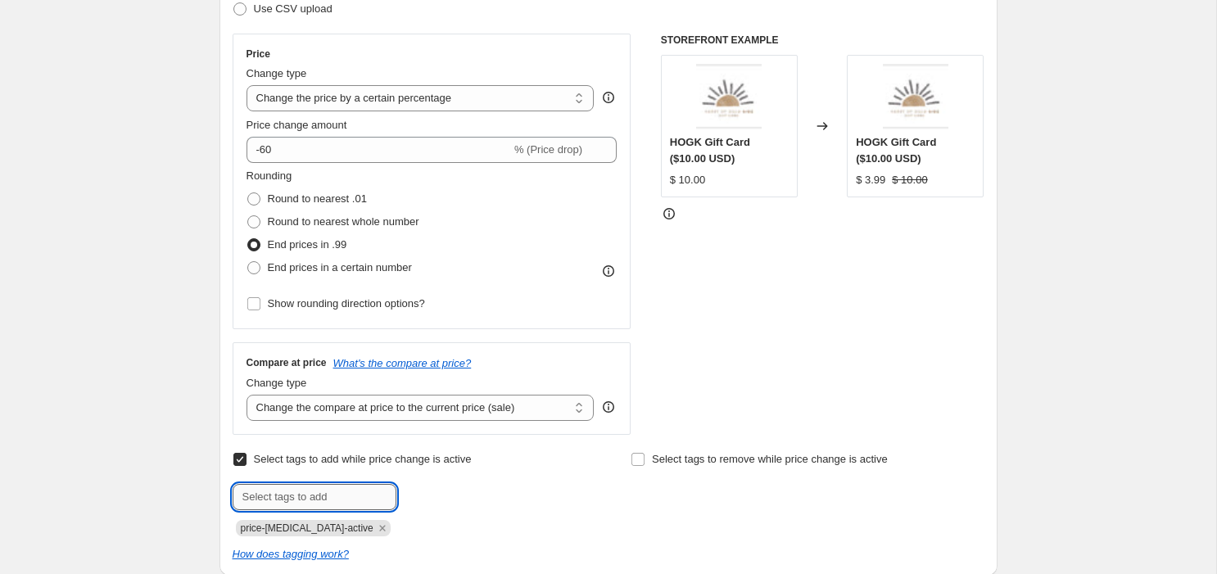
click at [341, 486] on input "text" at bounding box center [315, 497] width 164 height 26
type input "pricechange_9.28.2025"
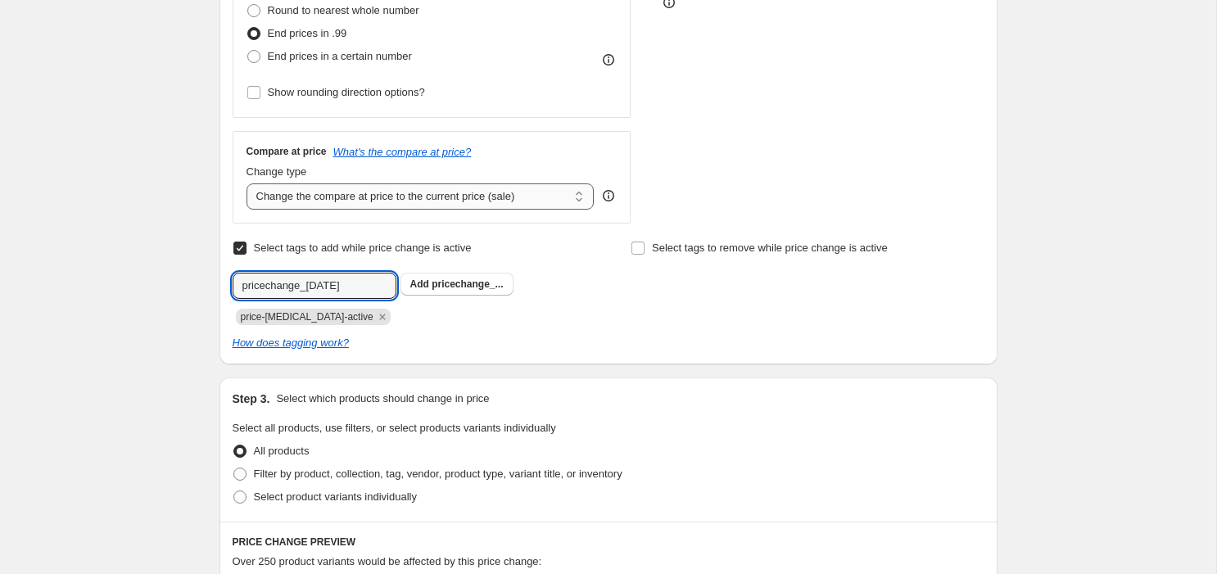
scroll to position [489, 0]
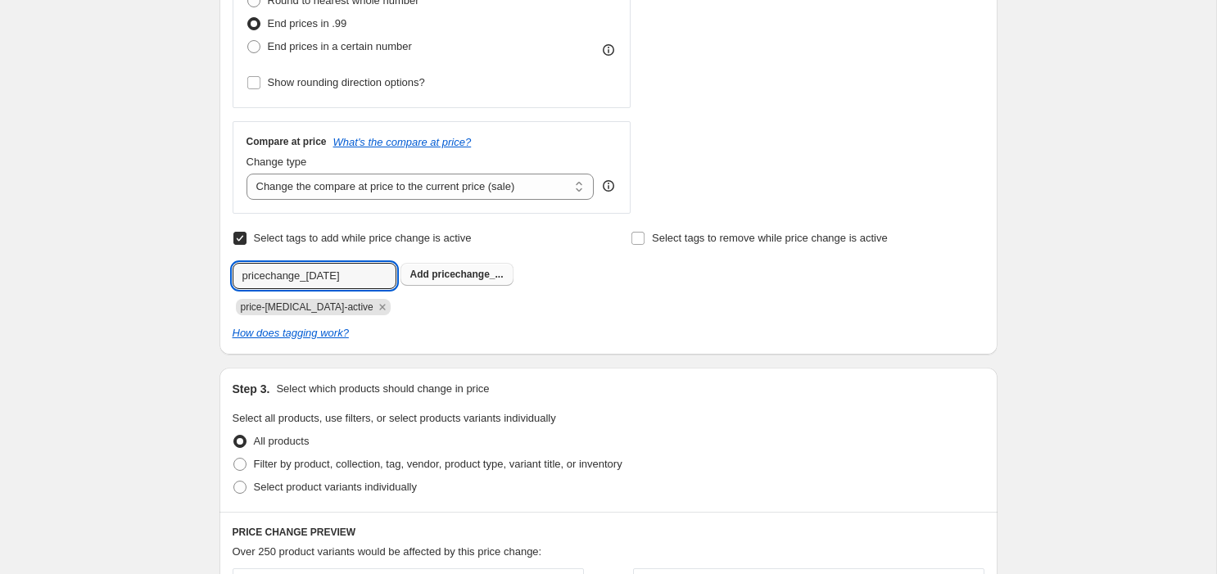
click at [444, 271] on span "pricechange_..." at bounding box center [467, 274] width 71 height 11
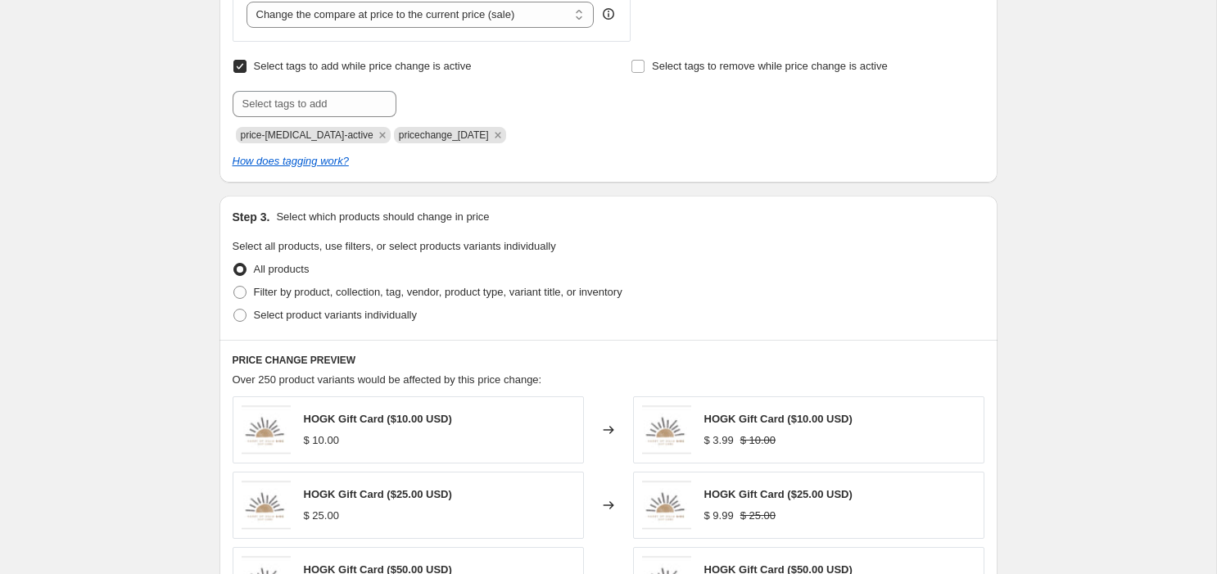
scroll to position [662, 0]
click at [432, 292] on span "Filter by product, collection, tag, vendor, product type, variant title, or inv…" at bounding box center [438, 291] width 369 height 12
click at [234, 286] on input "Filter by product, collection, tag, vendor, product type, variant title, or inv…" at bounding box center [233, 285] width 1 height 1
radio input "true"
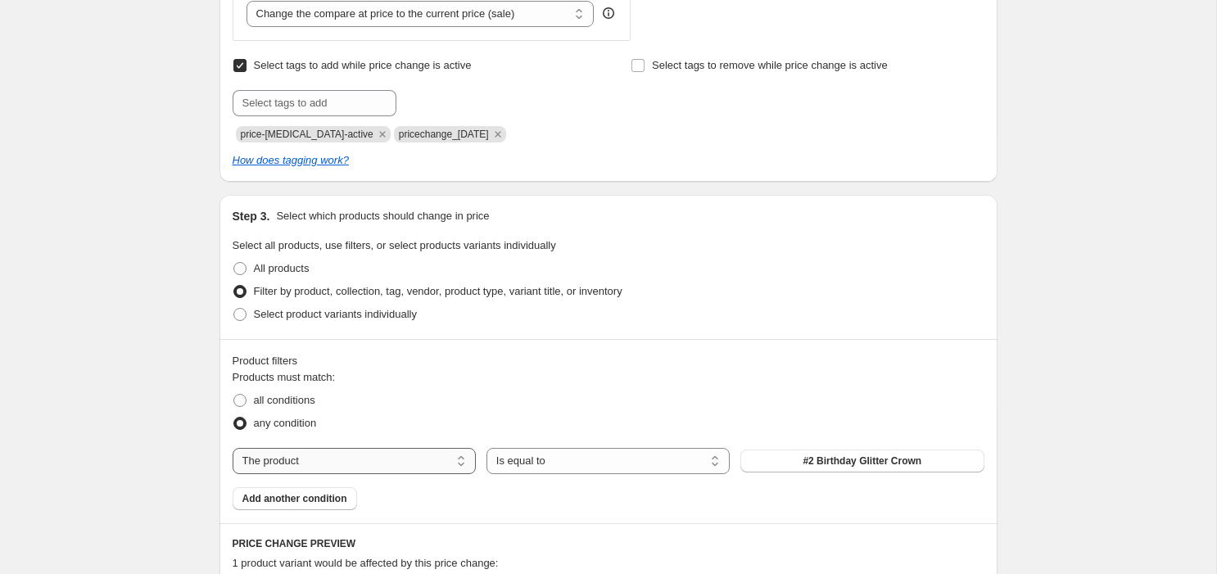
click at [429, 460] on select "The product The product's collection The product's tag The product's vendor The…" at bounding box center [354, 461] width 243 height 26
select select "collection"
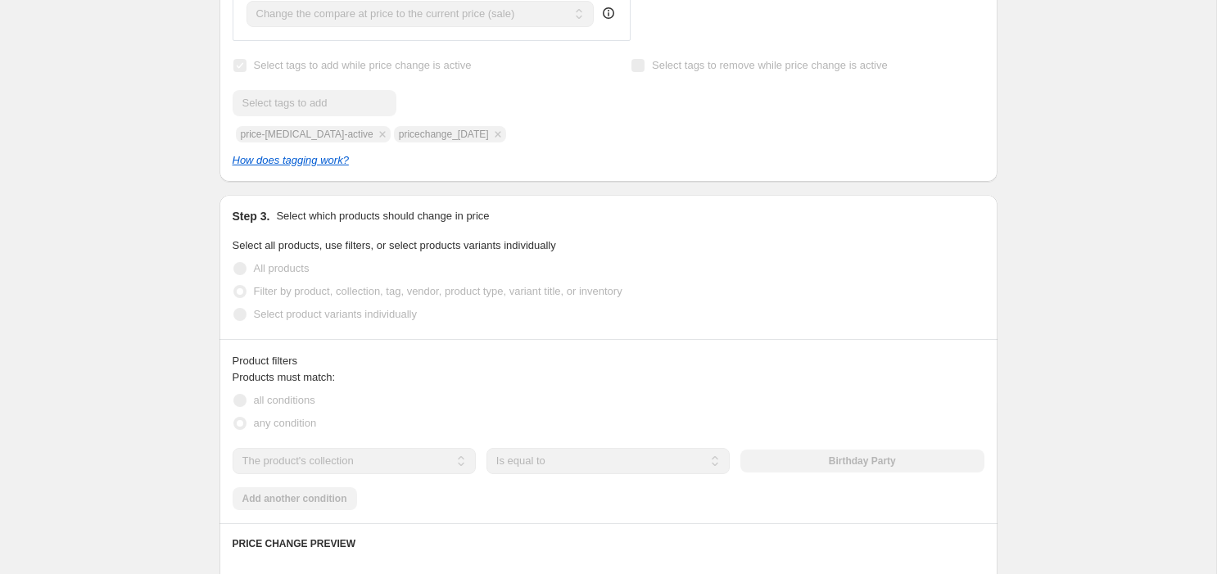
click at [818, 451] on div "The product The product's collection The product's tag The product's vendor The…" at bounding box center [609, 461] width 752 height 26
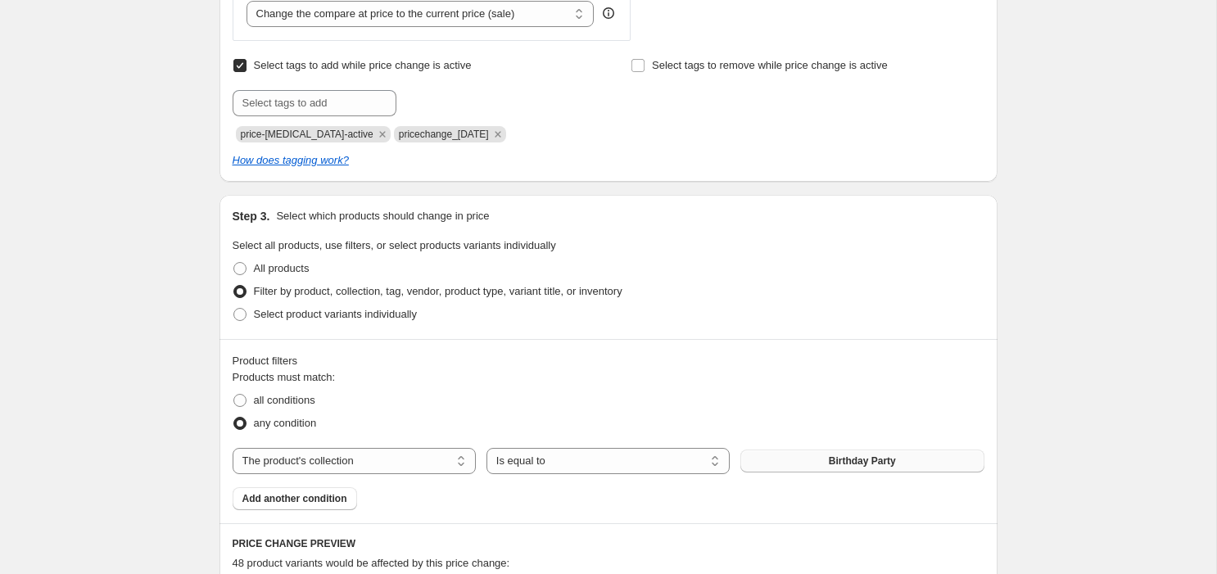
click at [818, 456] on button "Birthday Party" at bounding box center [861, 461] width 243 height 23
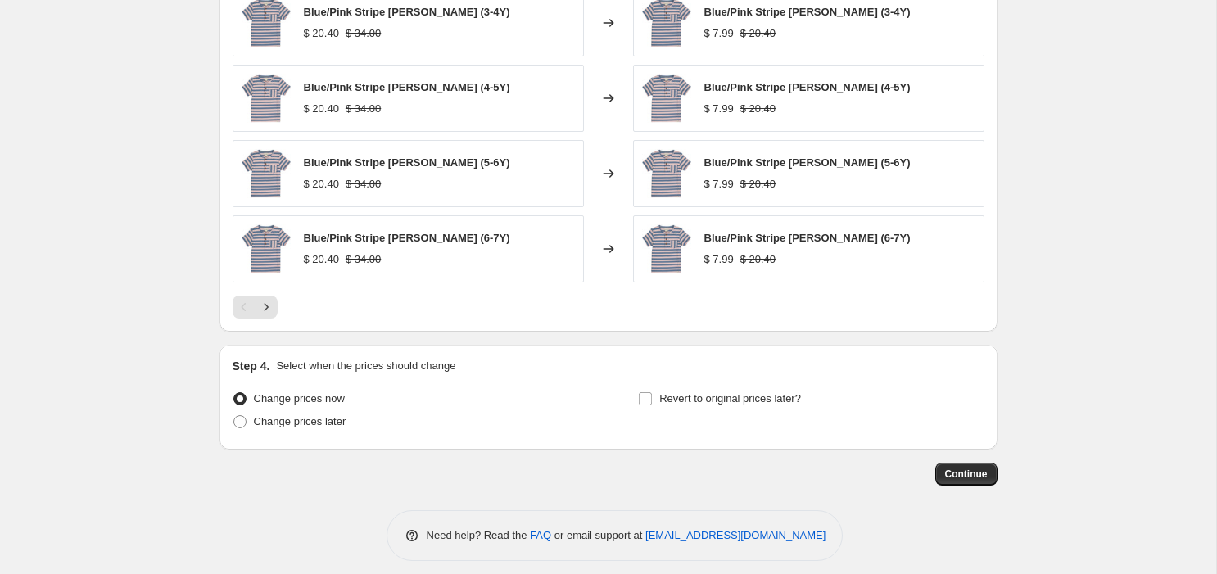
scroll to position [1332, 0]
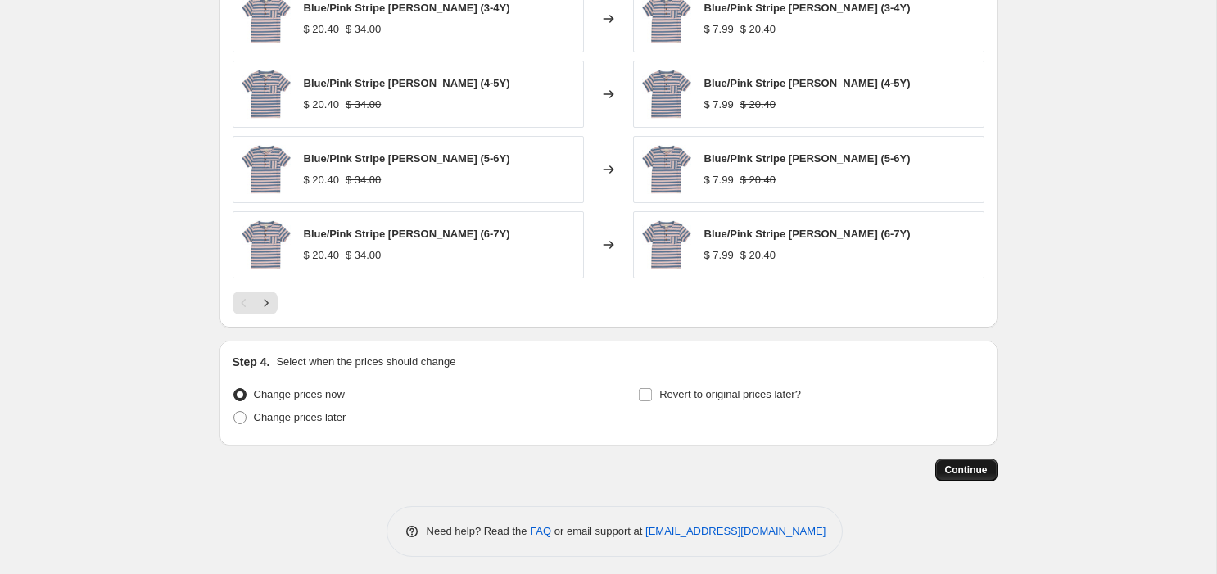
click at [974, 464] on span "Continue" at bounding box center [966, 470] width 43 height 13
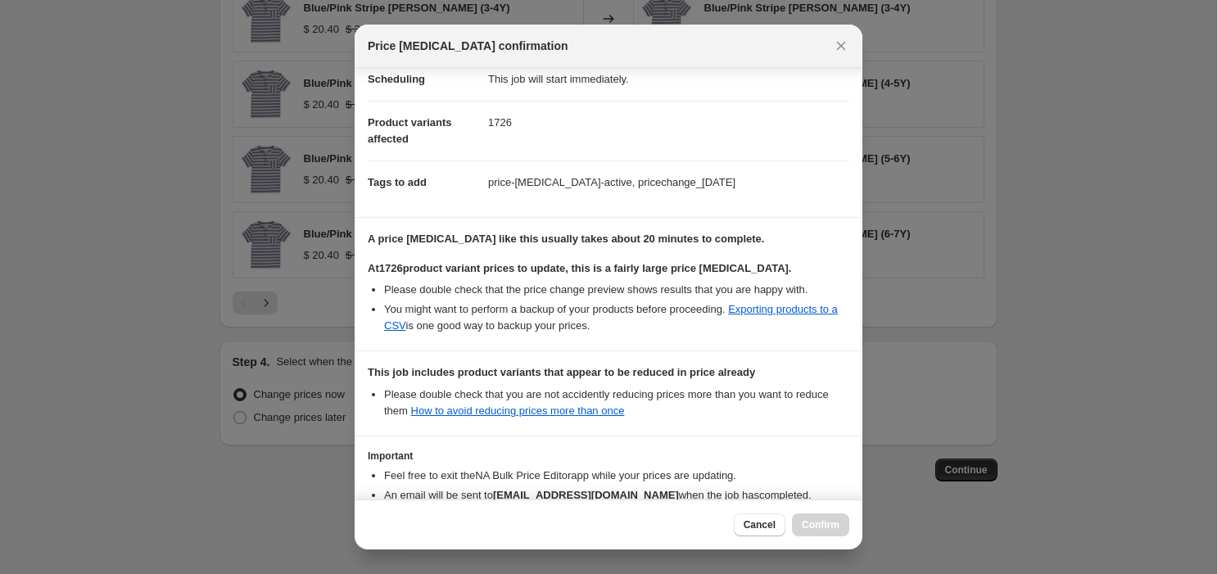
scroll to position [245, 0]
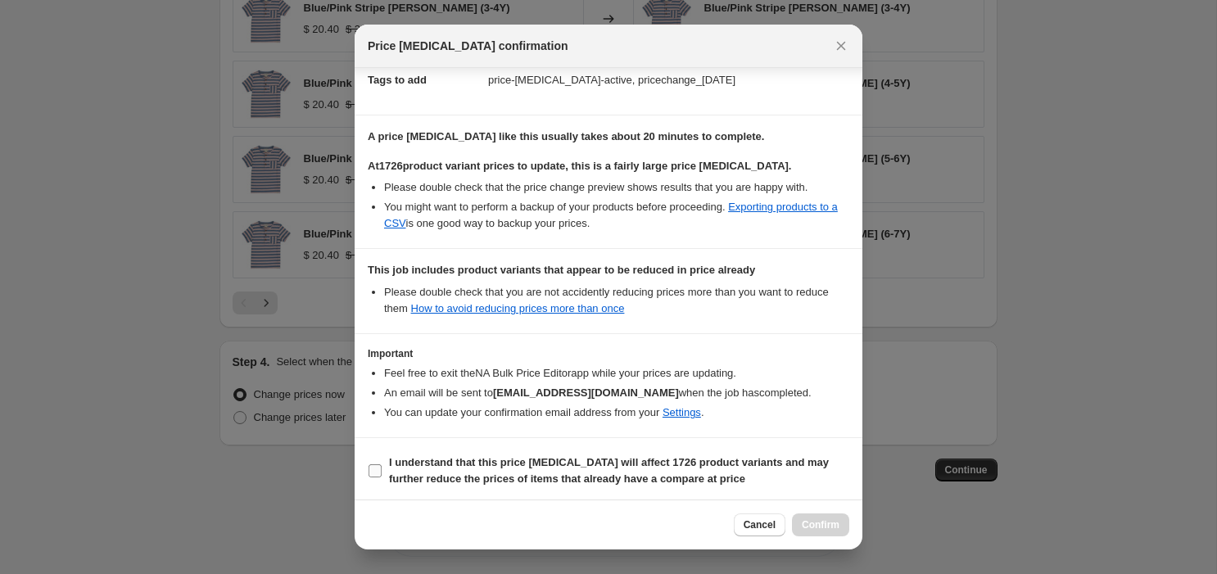
click at [376, 472] on input "I understand that this price change job will affect 1726 product variants and m…" at bounding box center [375, 470] width 13 height 13
checkbox input "true"
click at [813, 523] on span "Confirm" at bounding box center [821, 524] width 38 height 13
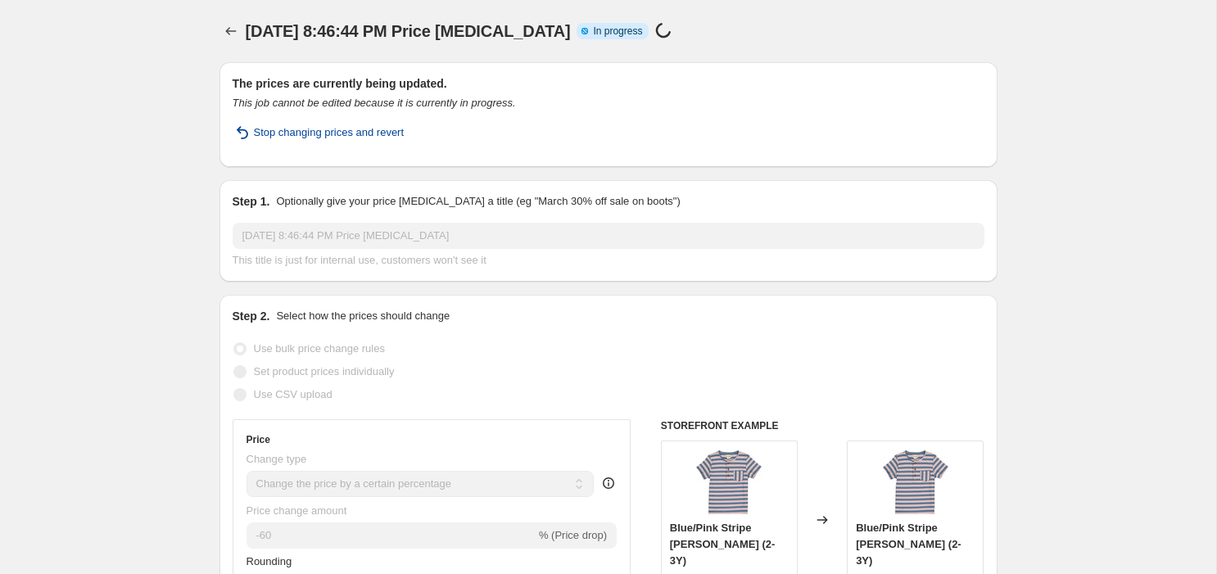
click at [373, 125] on span "Stop changing prices and revert" at bounding box center [329, 133] width 151 height 16
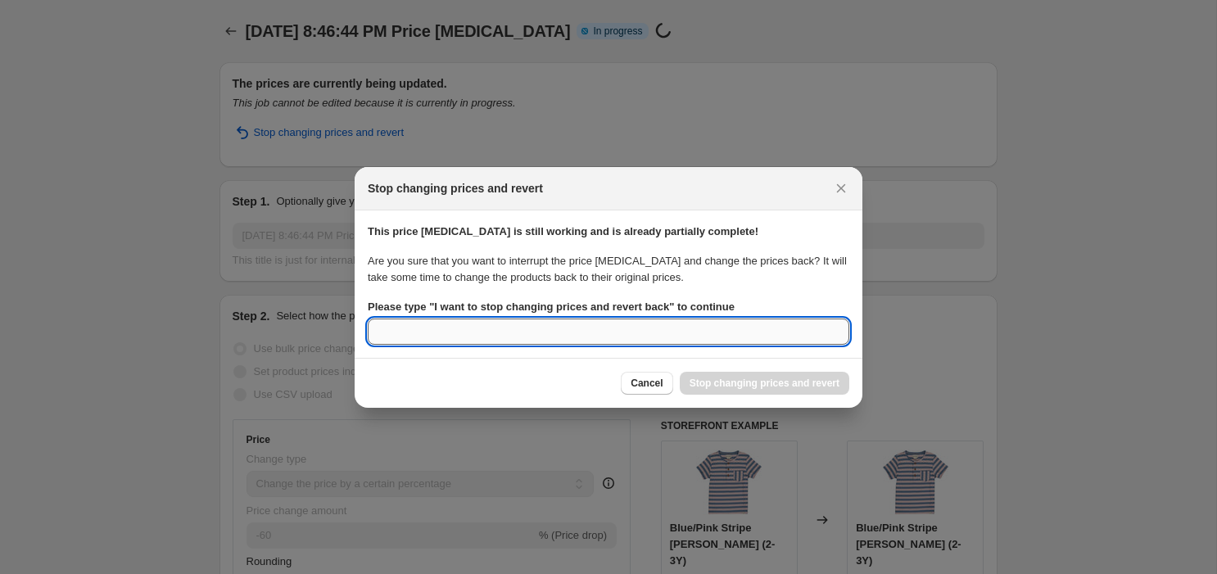
click at [590, 337] on input "Please type " I want to stop changing prices and revert back " to continue" at bounding box center [609, 332] width 482 height 26
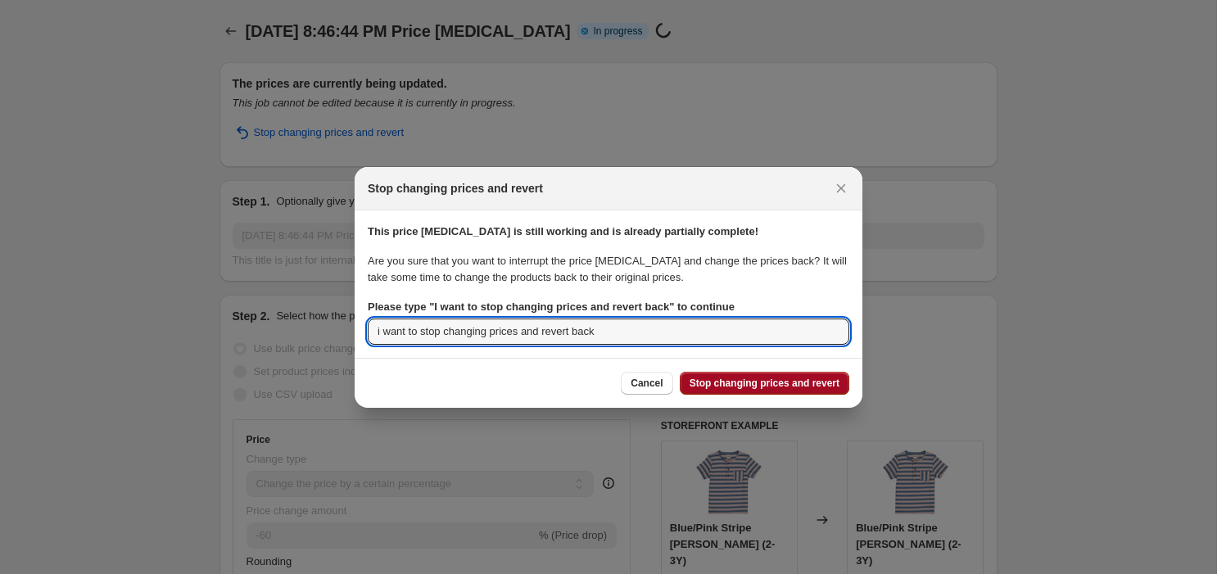
type input "i want to stop changing prices and revert back"
click at [713, 389] on button "Stop changing prices and revert" at bounding box center [765, 383] width 170 height 23
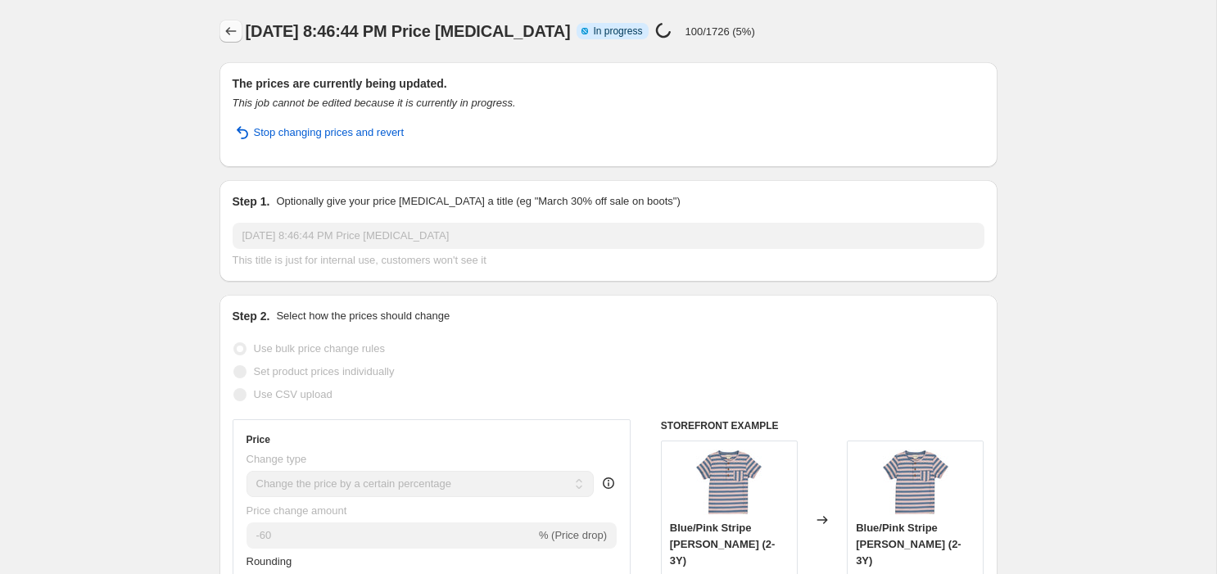
click at [232, 32] on icon "Price change jobs" at bounding box center [231, 31] width 16 height 16
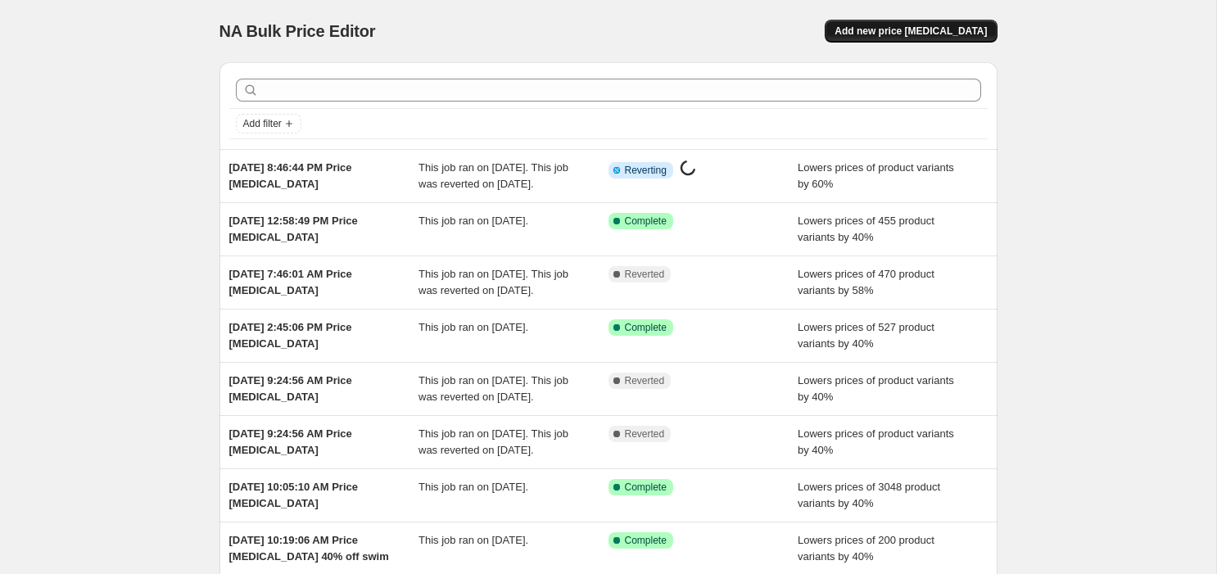
click at [940, 37] on span "Add new price change job" at bounding box center [911, 31] width 152 height 13
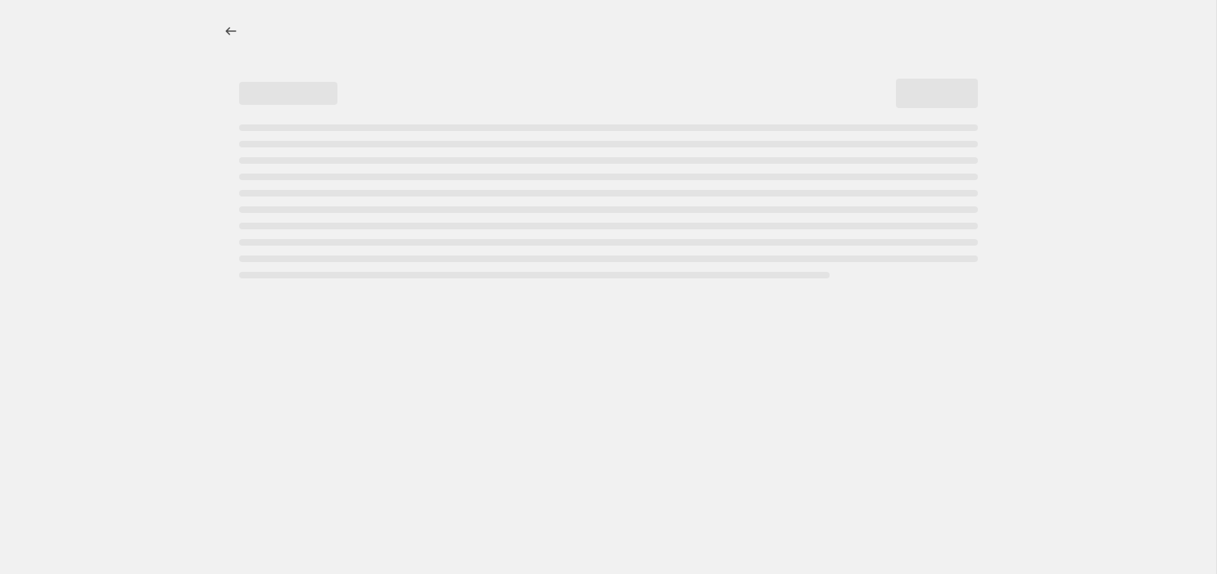
select select "percentage"
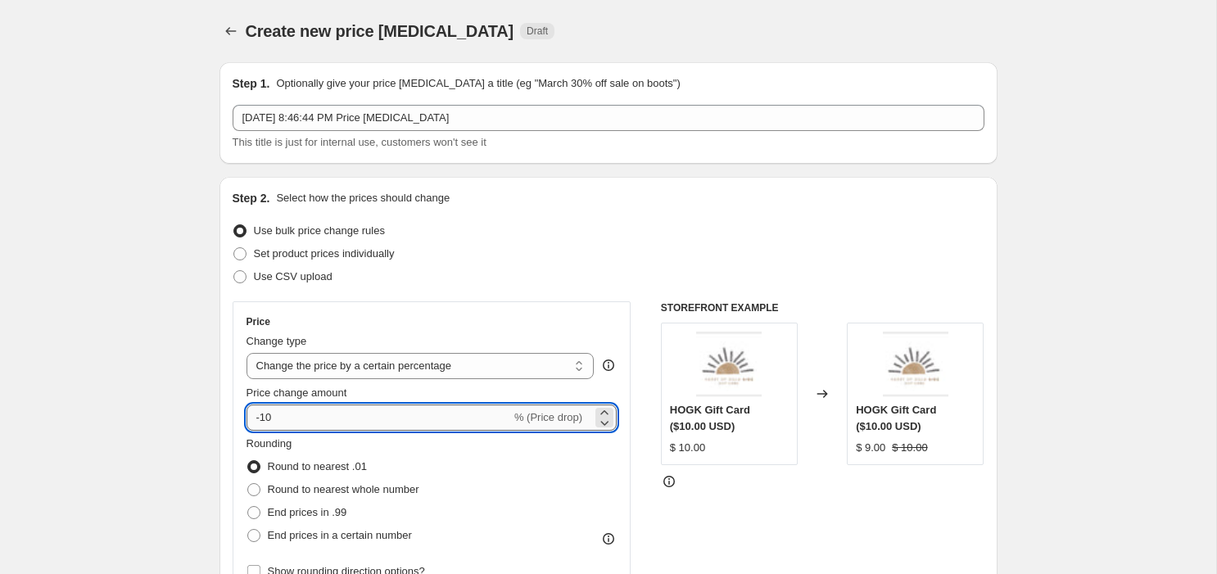
click at [324, 417] on input "-10" at bounding box center [379, 418] width 265 height 26
type input "-1"
click at [369, 437] on fieldset "Rounding Round to nearest .01 Round to nearest whole number End prices in .99 E…" at bounding box center [333, 491] width 173 height 111
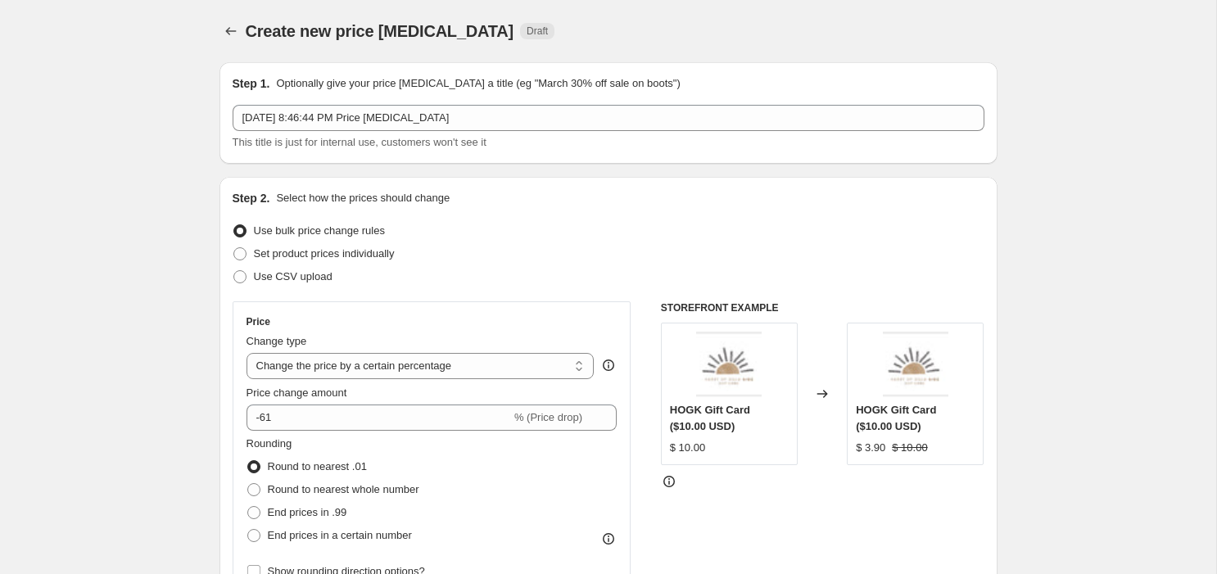
click at [363, 393] on div "Price change amount" at bounding box center [432, 393] width 371 height 16
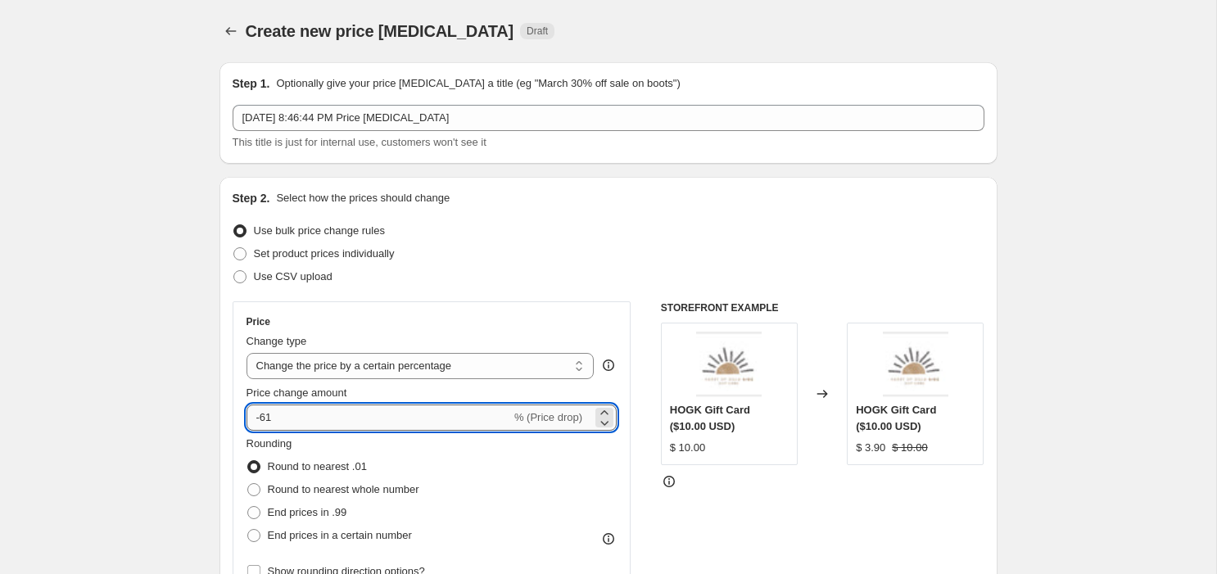
click at [360, 418] on input "-61" at bounding box center [379, 418] width 265 height 26
type input "-6"
type input "-40"
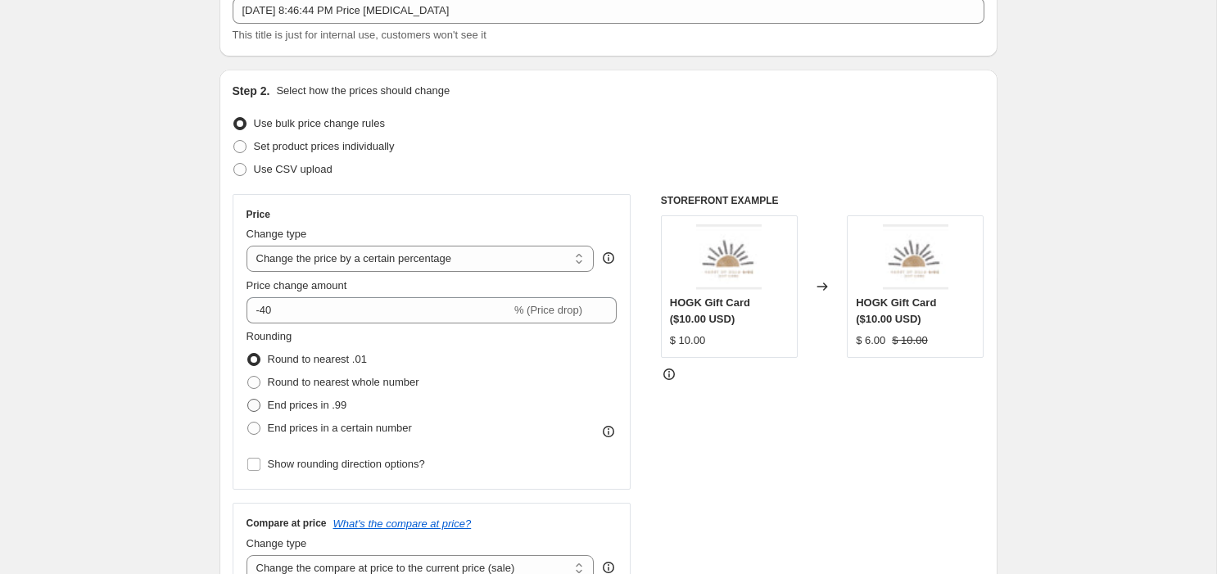
click at [337, 410] on span "End prices in .99" at bounding box center [307, 405] width 79 height 12
click at [248, 400] on input "End prices in .99" at bounding box center [247, 399] width 1 height 1
radio input "true"
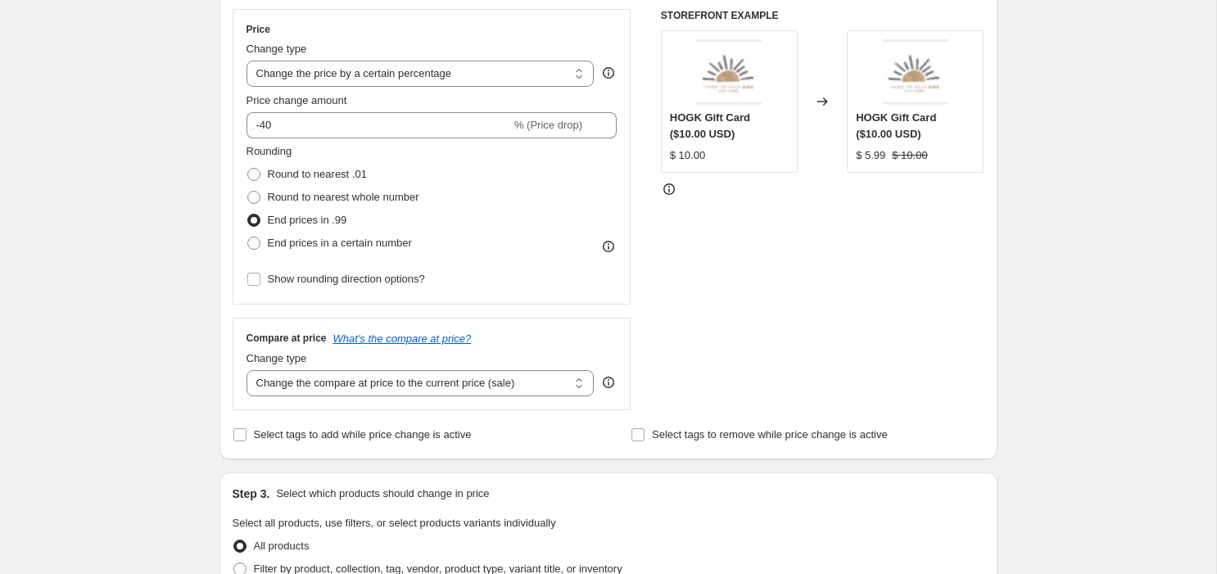
scroll to position [293, 0]
click at [337, 383] on select "Change the compare at price to the current price (sale) Change the compare at p…" at bounding box center [421, 382] width 348 height 26
click at [247, 369] on select "Change the compare at price to the current price (sale) Change the compare at p…" at bounding box center [421, 382] width 348 height 26
click at [278, 433] on span "Select tags to add while price change is active" at bounding box center [363, 434] width 218 height 12
click at [247, 433] on input "Select tags to add while price change is active" at bounding box center [239, 434] width 13 height 13
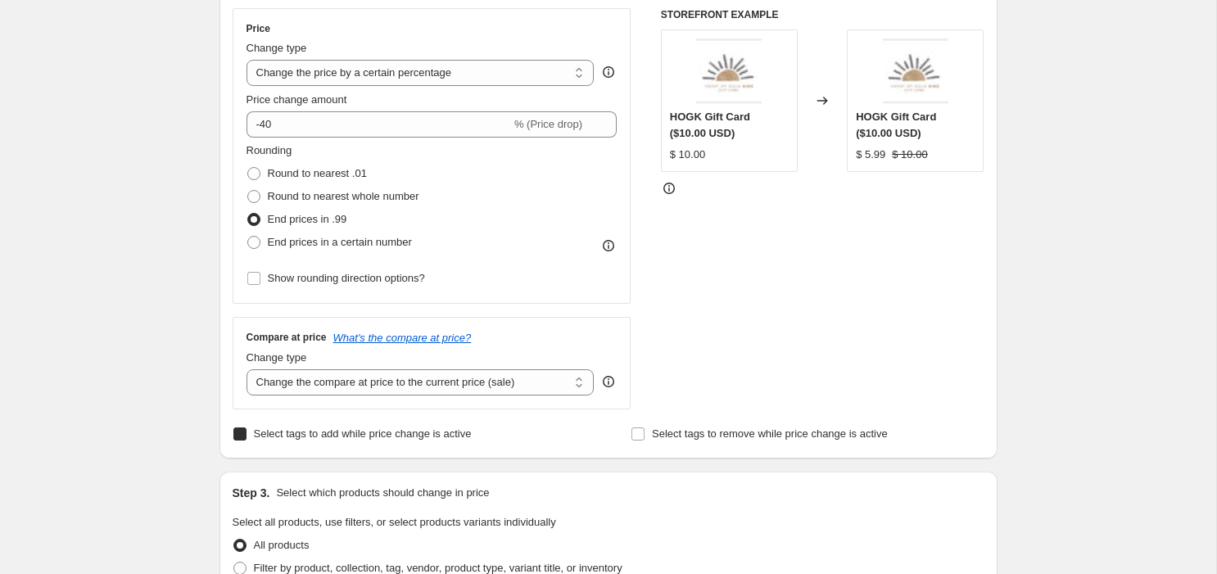
checkbox input "true"
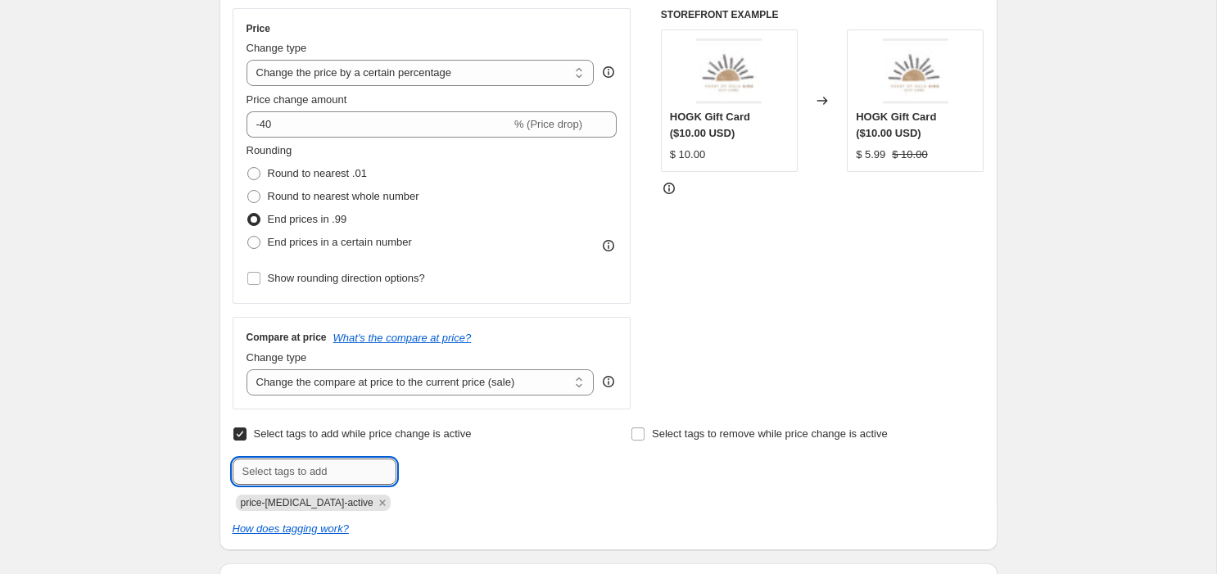
click at [325, 474] on input "text" at bounding box center [315, 472] width 164 height 26
type input "p"
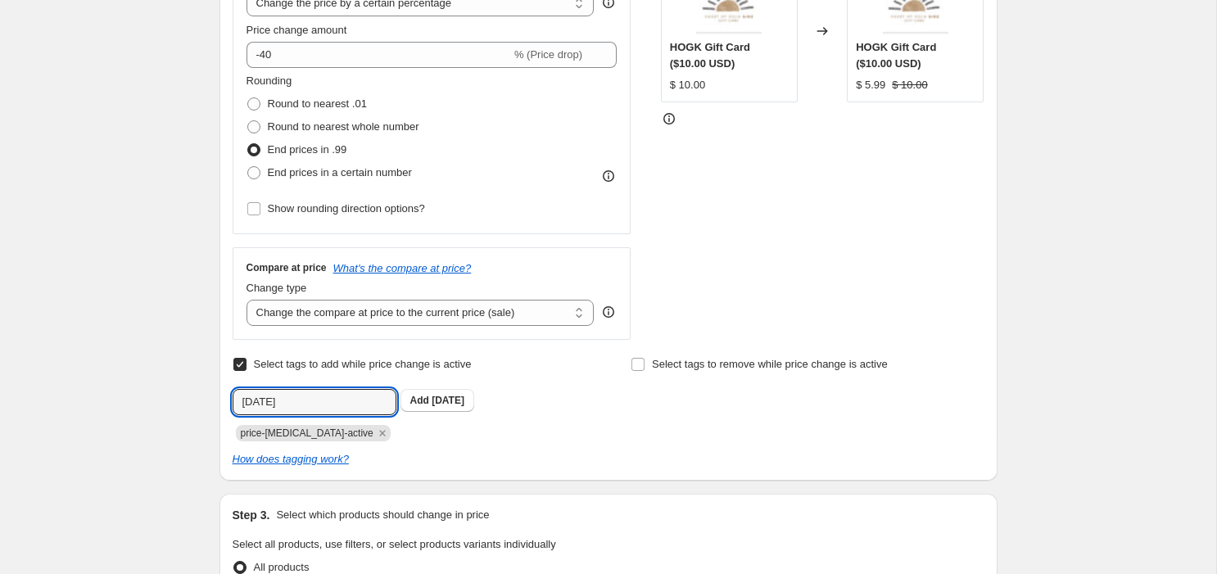
scroll to position [369, 0]
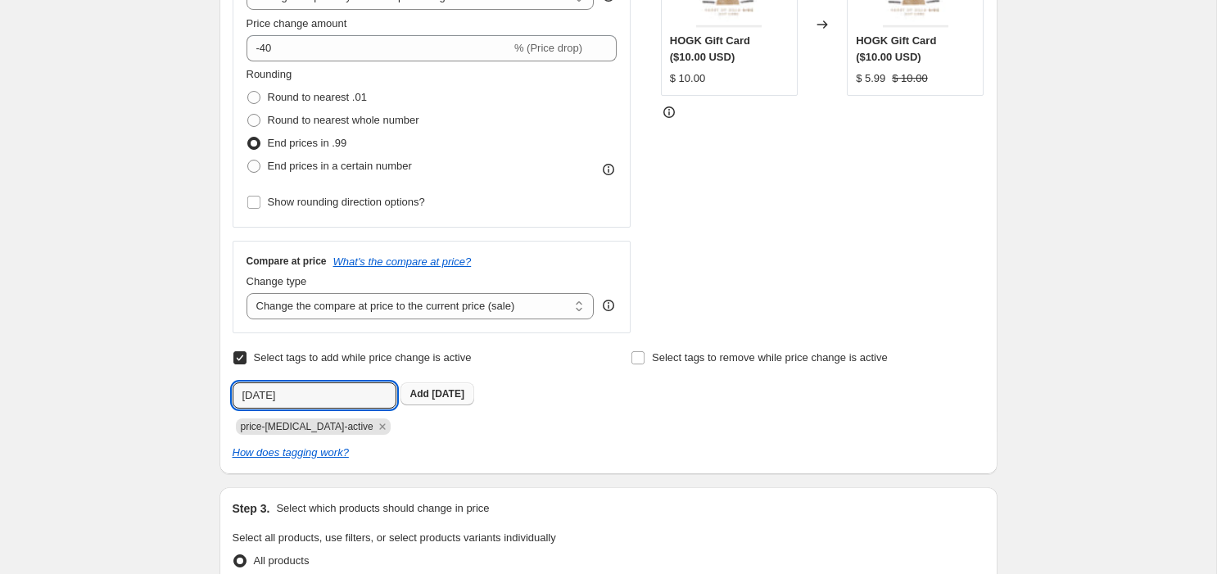
type input "9.28.25"
click at [459, 396] on span "9.28.25" at bounding box center [448, 393] width 33 height 11
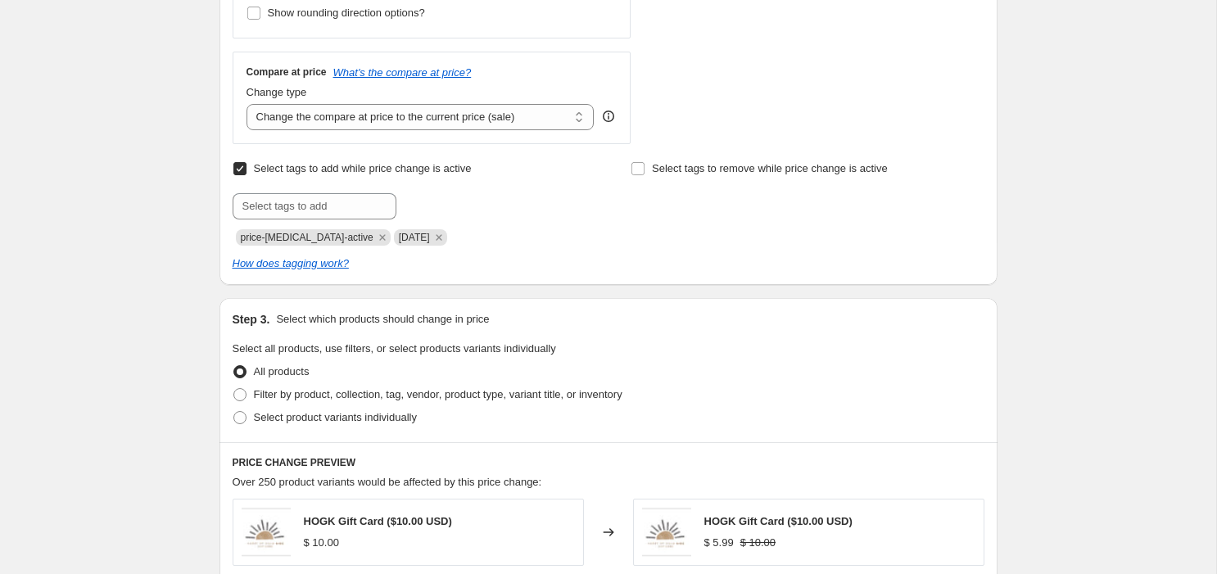
scroll to position [561, 0]
click at [457, 392] on span "Filter by product, collection, tag, vendor, product type, variant title, or inv…" at bounding box center [438, 392] width 369 height 12
click at [234, 387] on input "Filter by product, collection, tag, vendor, product type, variant title, or inv…" at bounding box center [233, 386] width 1 height 1
radio input "true"
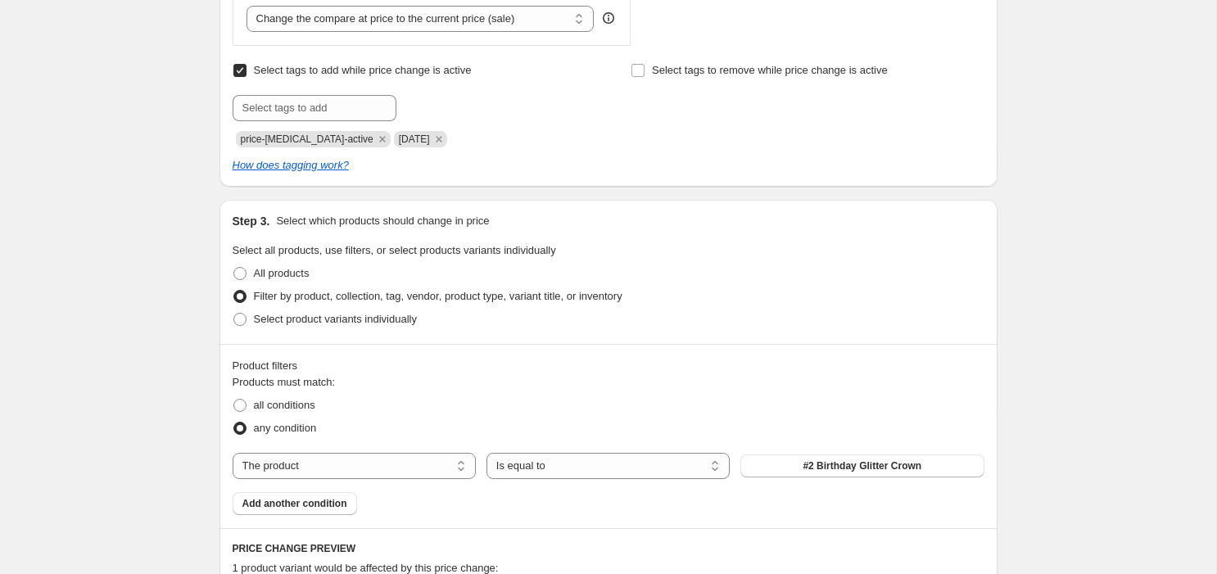
scroll to position [663, 0]
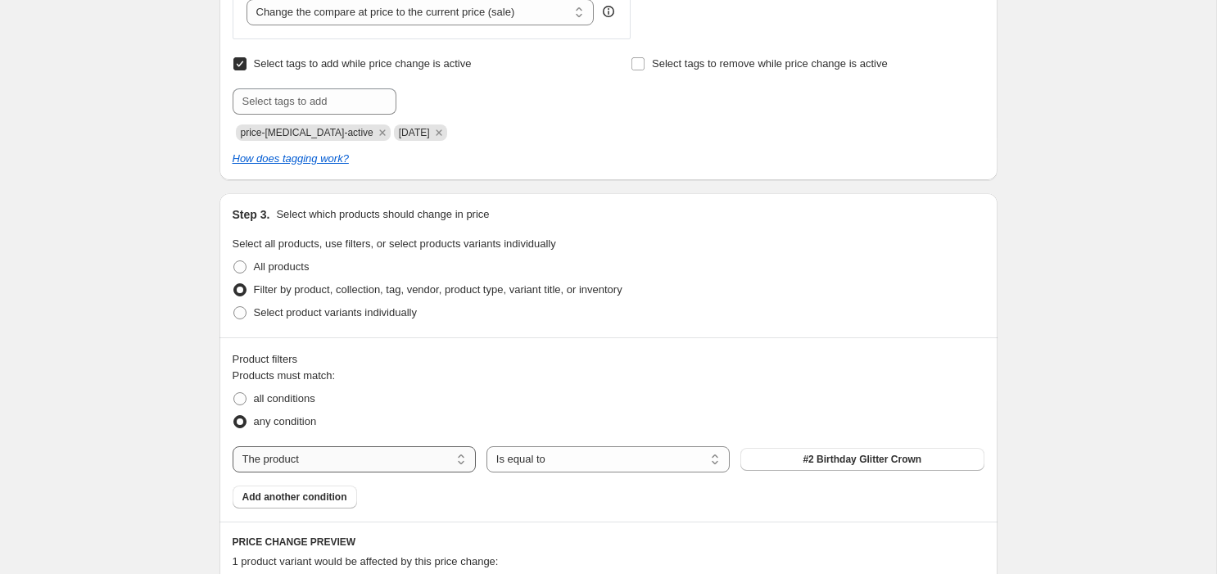
click at [348, 452] on select "The product The product's collection The product's tag The product's vendor The…" at bounding box center [354, 459] width 243 height 26
select select "collection"
click at [817, 457] on button "Birthday Party" at bounding box center [861, 459] width 243 height 23
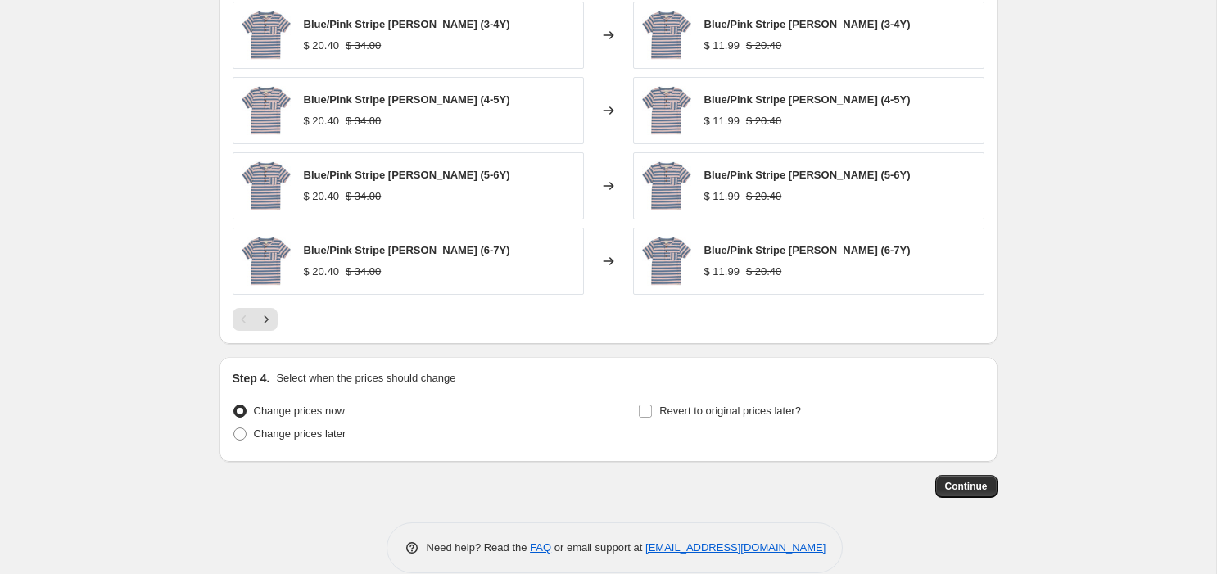
scroll to position [1332, 0]
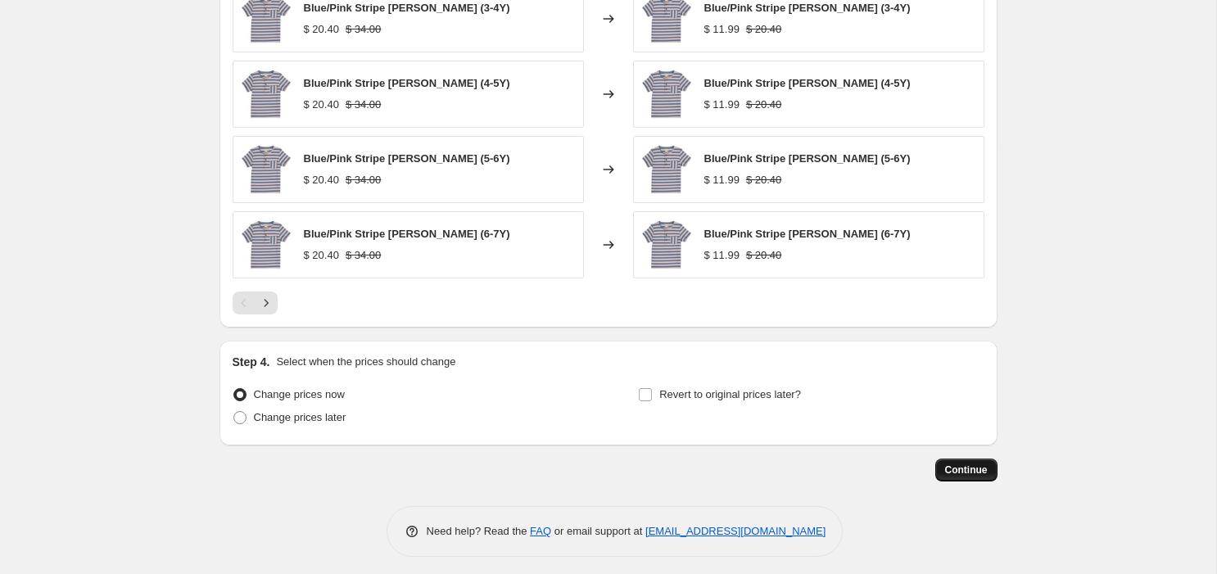
click at [958, 467] on span "Continue" at bounding box center [966, 470] width 43 height 13
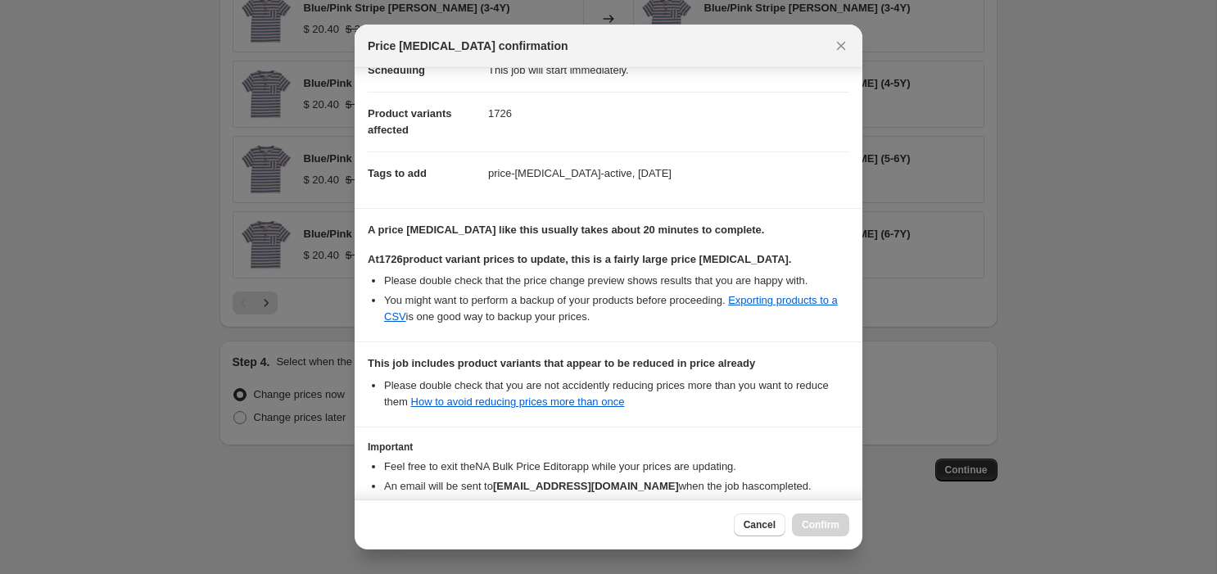
scroll to position [245, 0]
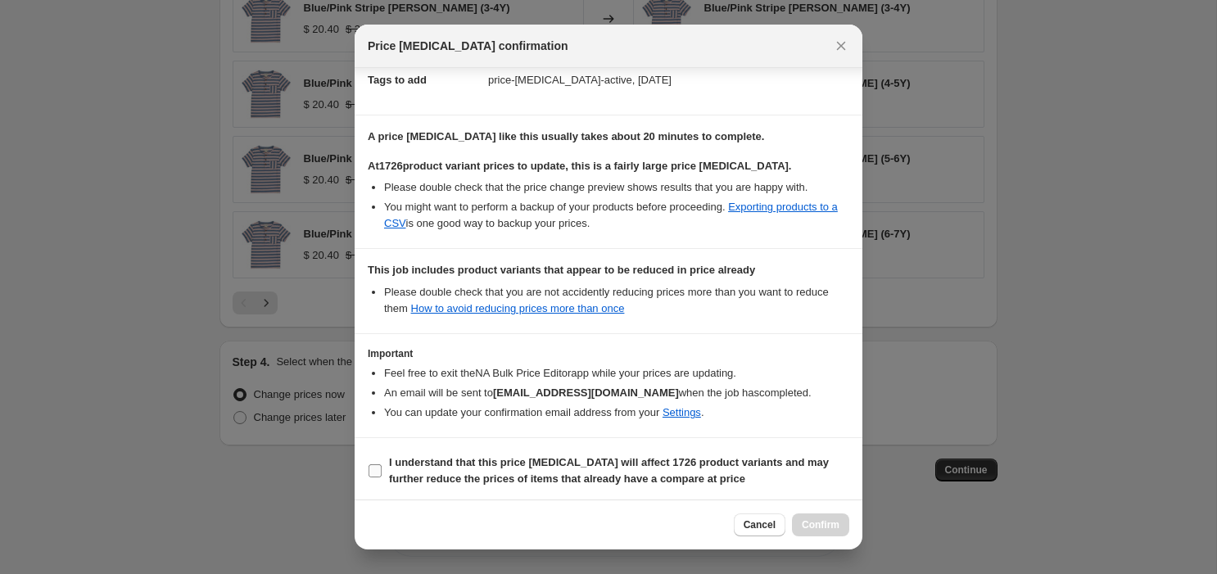
click at [375, 464] on input "I understand that this price change job will affect 1726 product variants and m…" at bounding box center [375, 470] width 13 height 13
checkbox input "true"
click at [824, 519] on span "Confirm" at bounding box center [821, 524] width 38 height 13
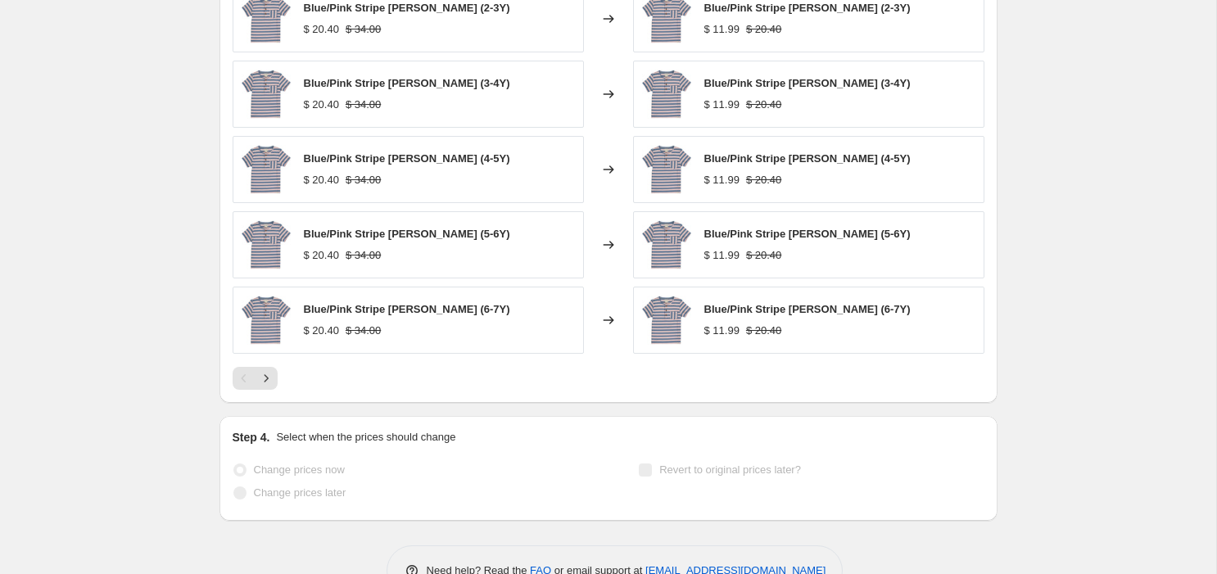
scroll to position [1374, 0]
